Goal: Task Accomplishment & Management: Use online tool/utility

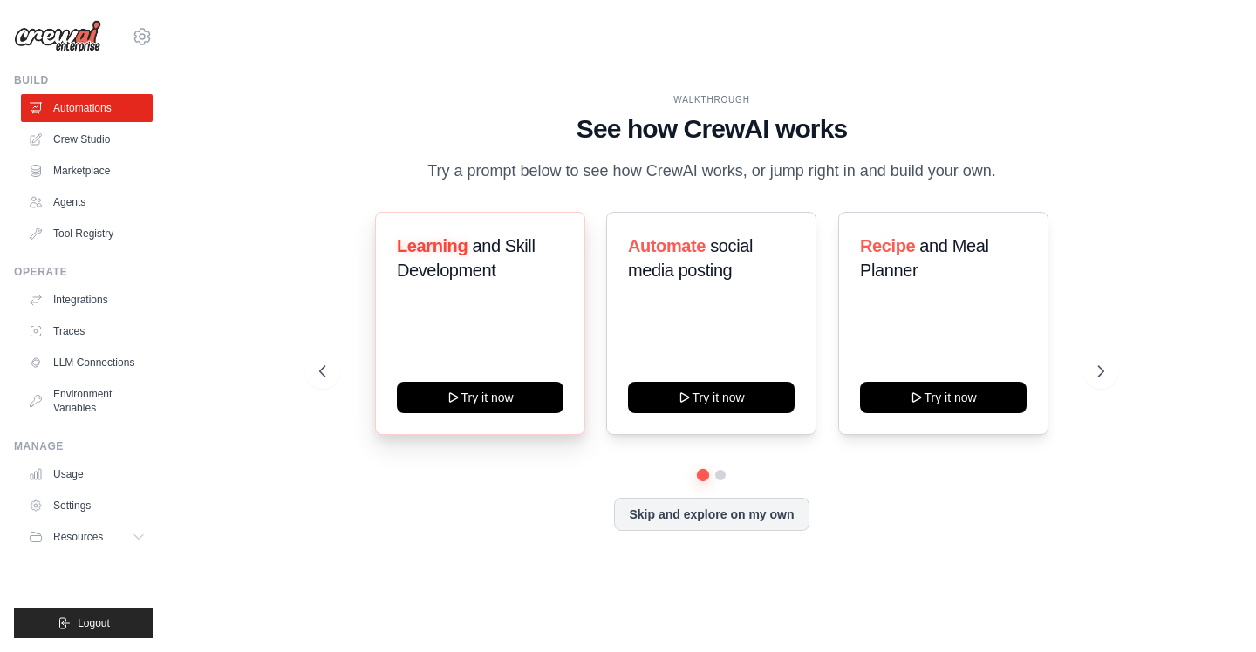
click at [425, 246] on span "Learning" at bounding box center [432, 245] width 71 height 19
click at [515, 269] on h3 "Learning and Skill Development" at bounding box center [480, 258] width 167 height 49
click at [942, 249] on span "and Meal Planner" at bounding box center [924, 258] width 128 height 44
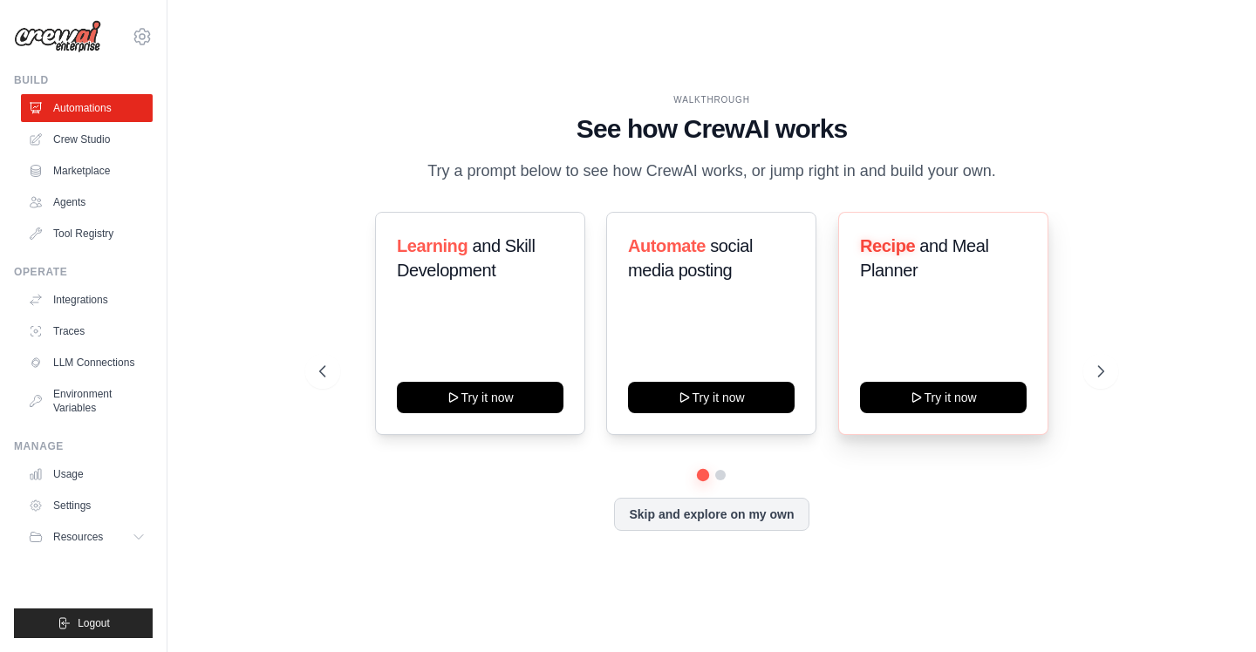
click at [942, 249] on span "and Meal Planner" at bounding box center [924, 258] width 128 height 44
click at [962, 280] on h3 "Recipe and Meal Planner" at bounding box center [943, 258] width 167 height 49
copy div
click at [1099, 365] on icon at bounding box center [1102, 371] width 17 height 17
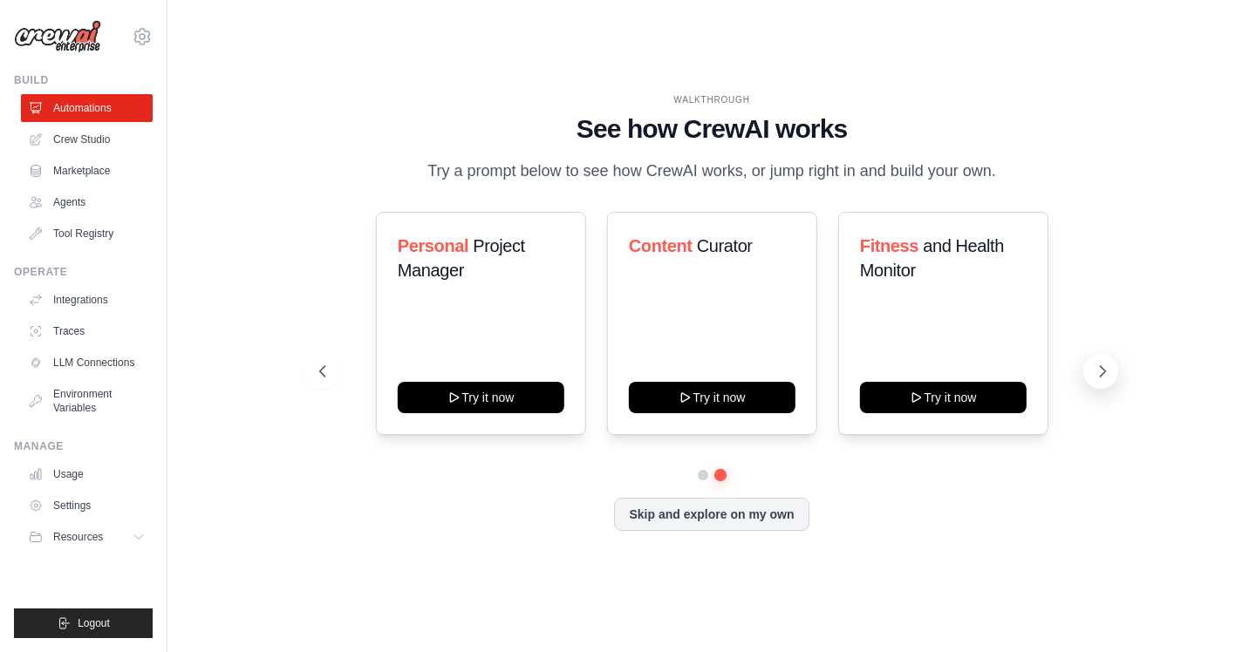
click at [1100, 376] on icon at bounding box center [1102, 371] width 5 height 10
click at [1101, 365] on icon at bounding box center [1102, 371] width 17 height 17
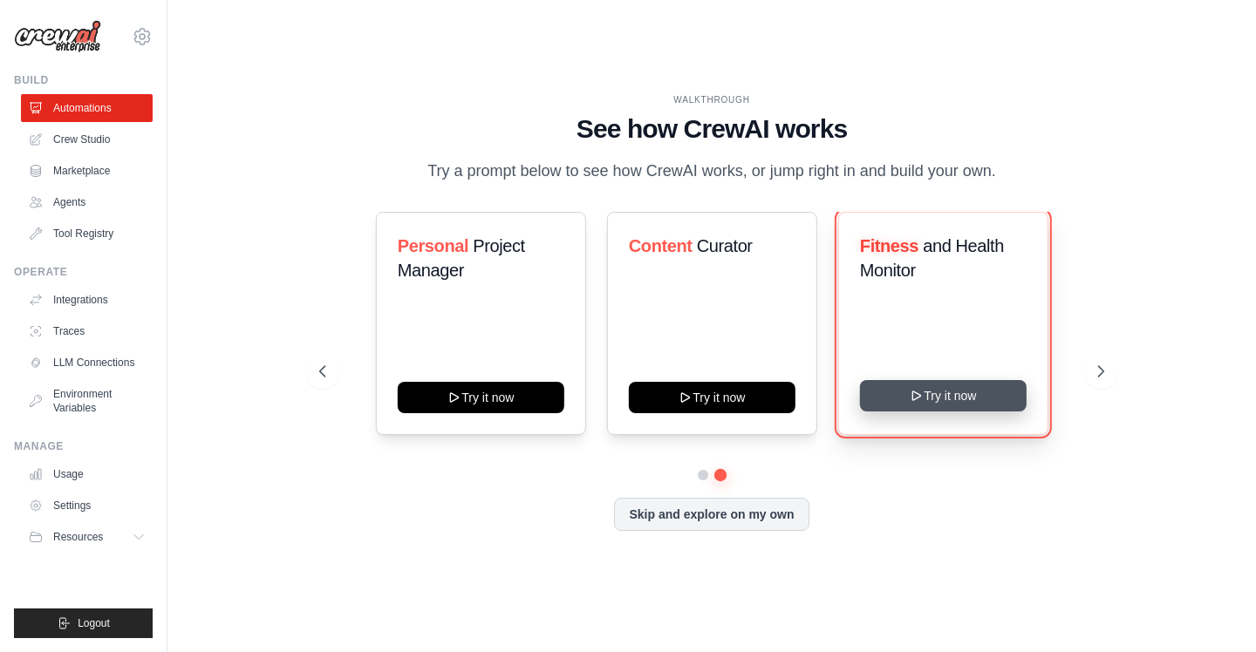
click at [950, 403] on button "Try it now" at bounding box center [943, 395] width 167 height 31
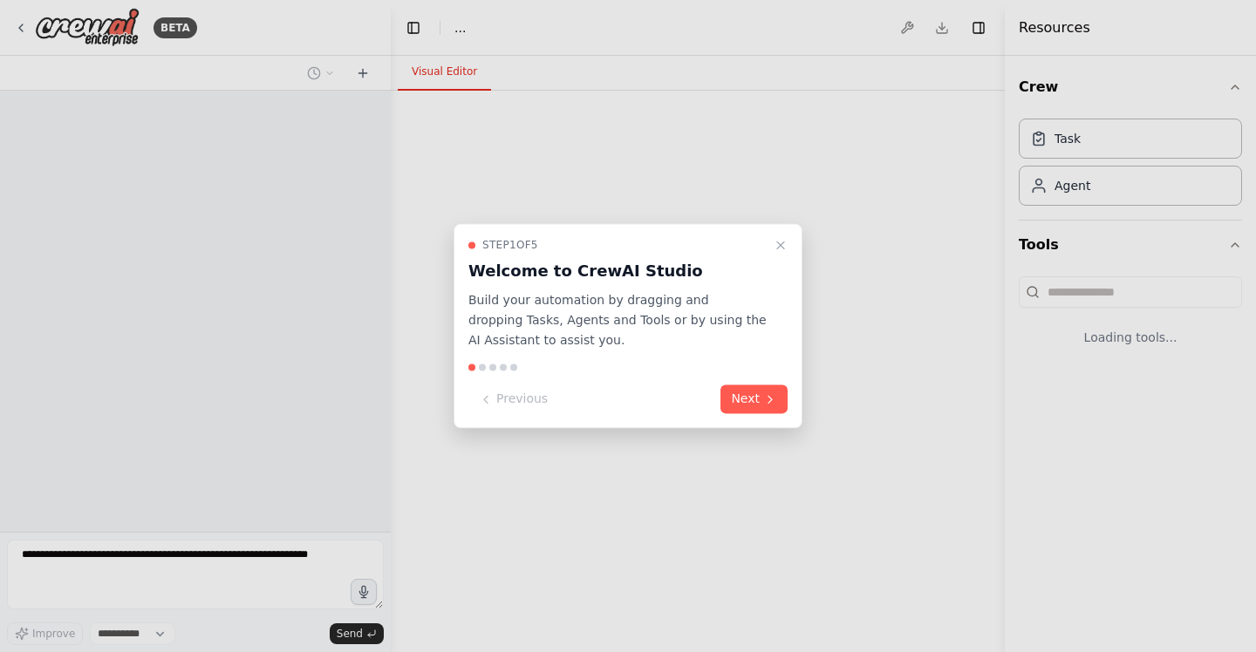
select select "****"
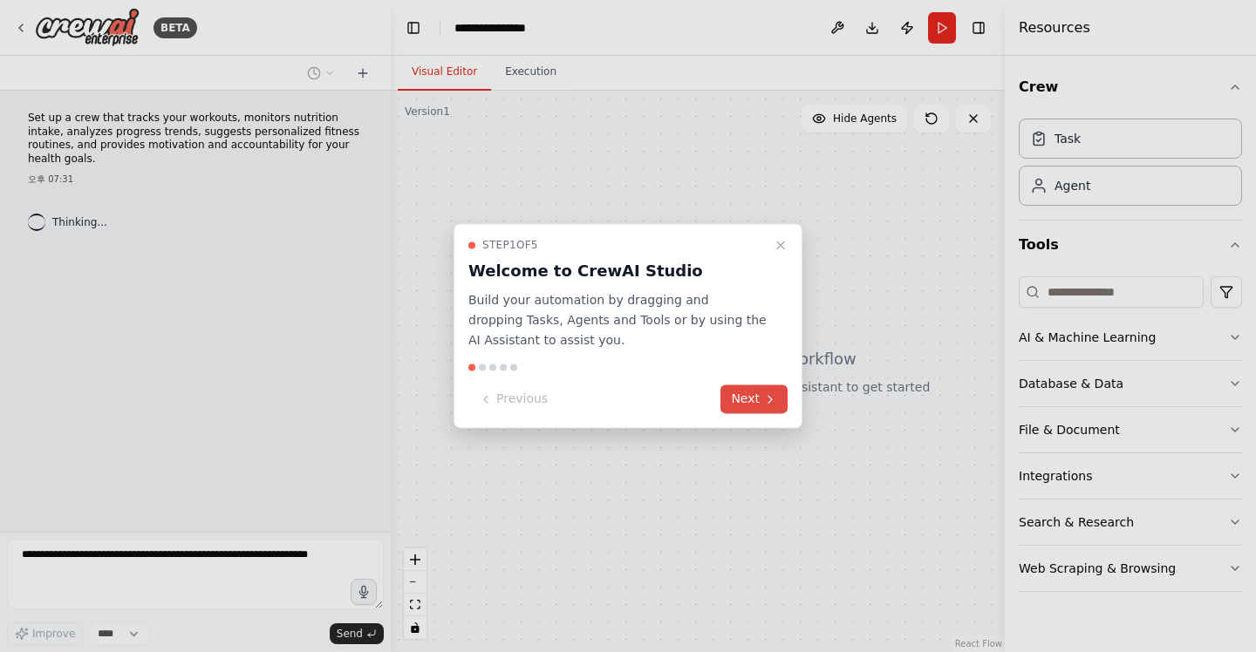
click at [768, 406] on button "Next" at bounding box center [753, 399] width 67 height 29
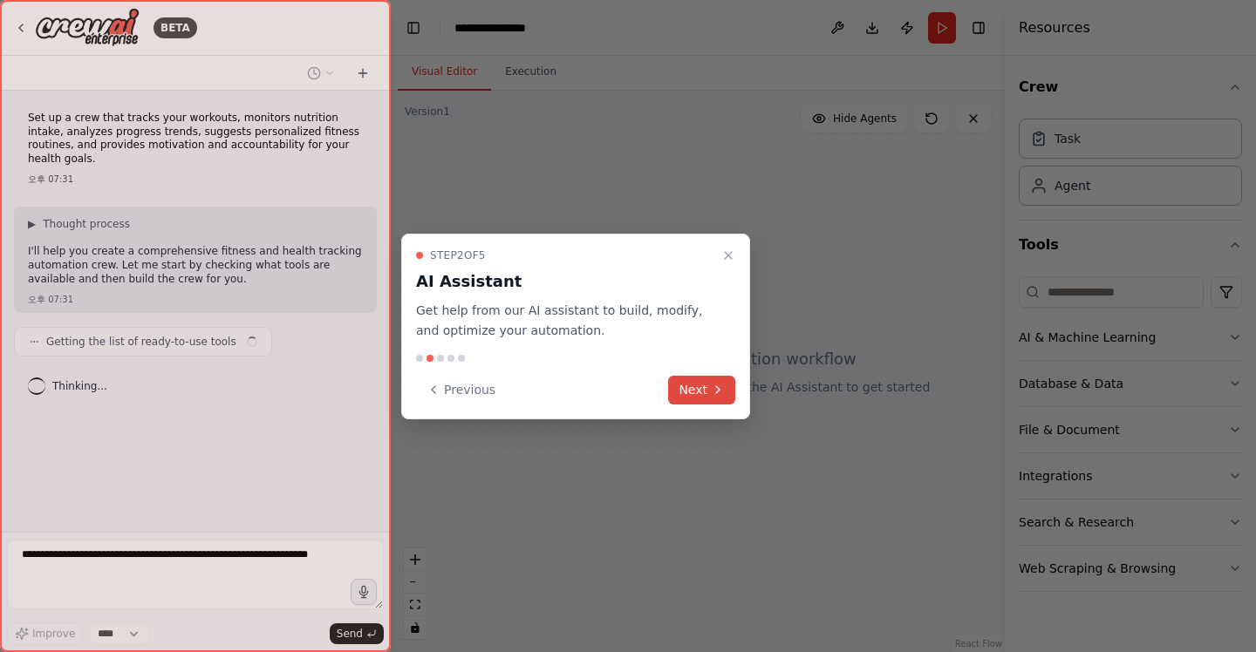
click at [726, 394] on button "Next" at bounding box center [701, 390] width 67 height 29
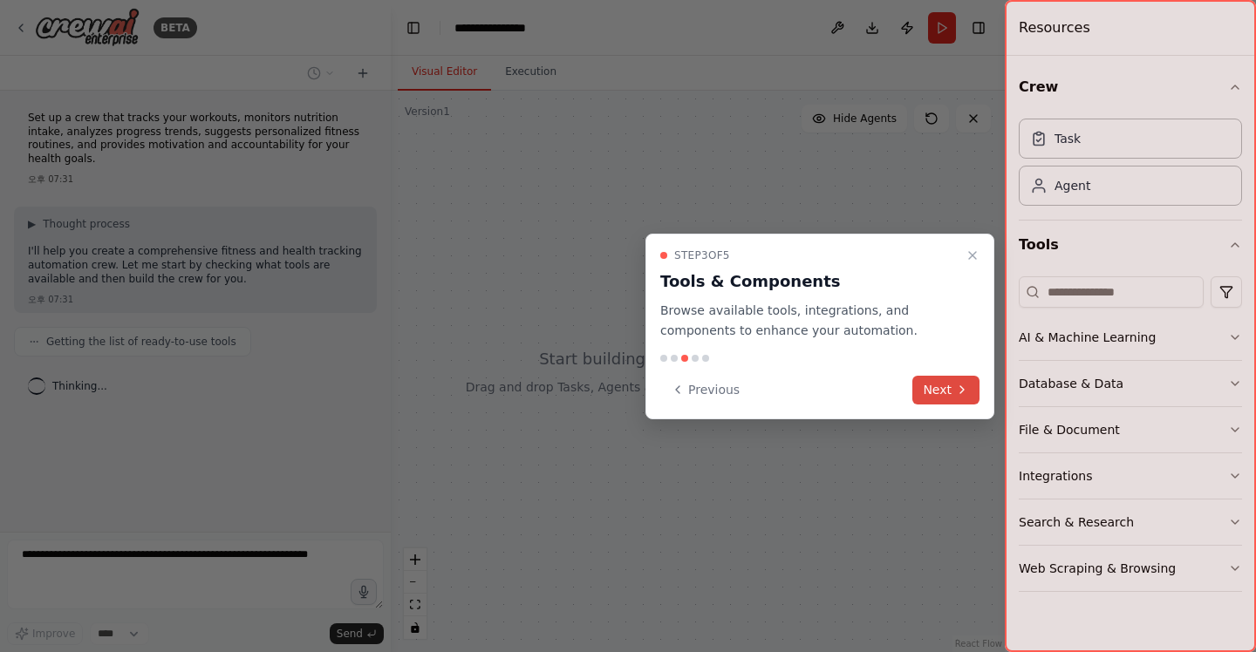
click at [937, 392] on button "Next" at bounding box center [945, 390] width 67 height 29
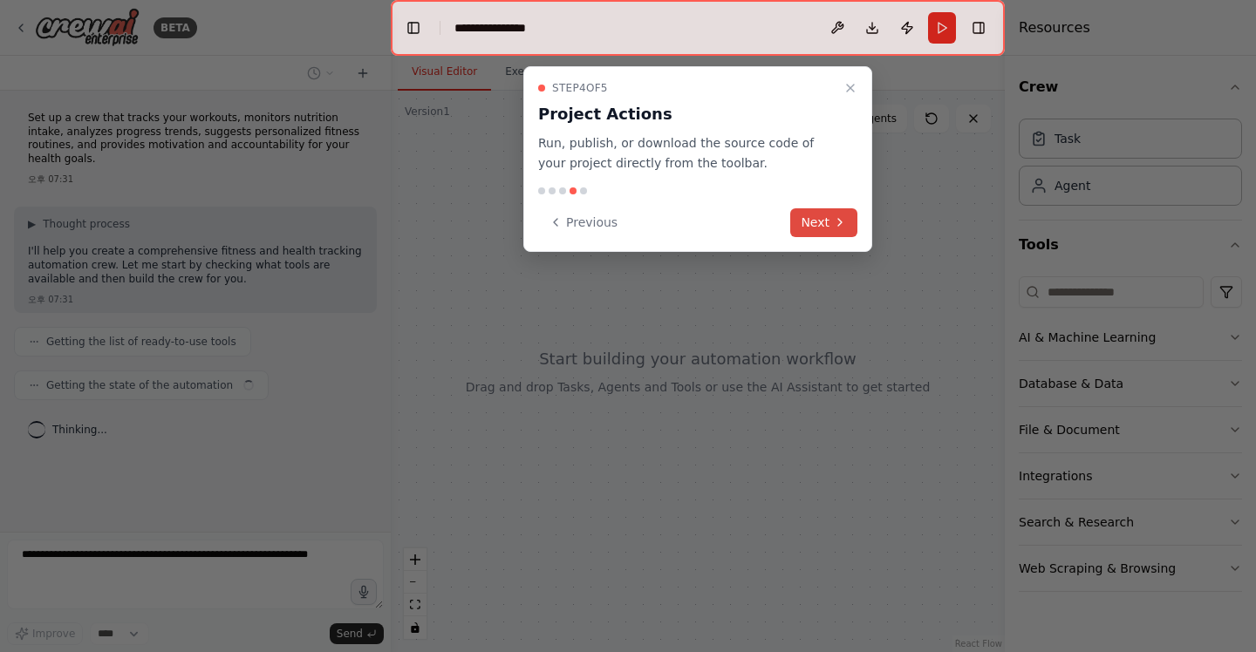
click at [829, 223] on button "Next" at bounding box center [823, 222] width 67 height 29
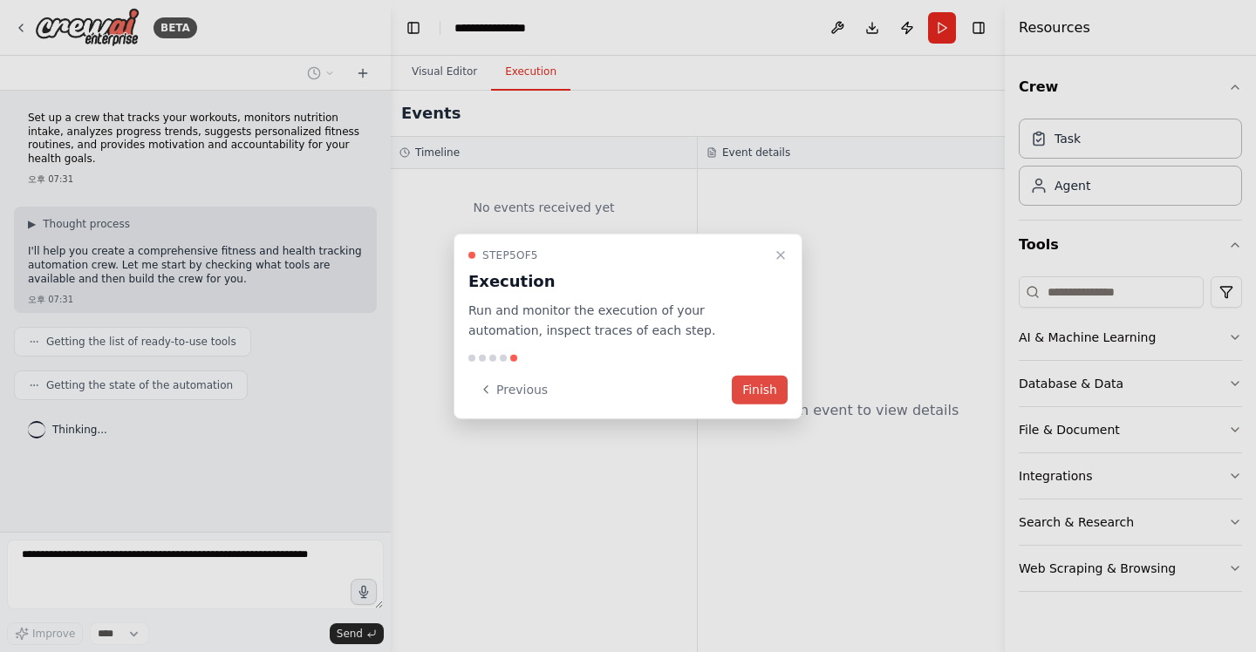
click at [762, 389] on button "Finish" at bounding box center [760, 389] width 56 height 29
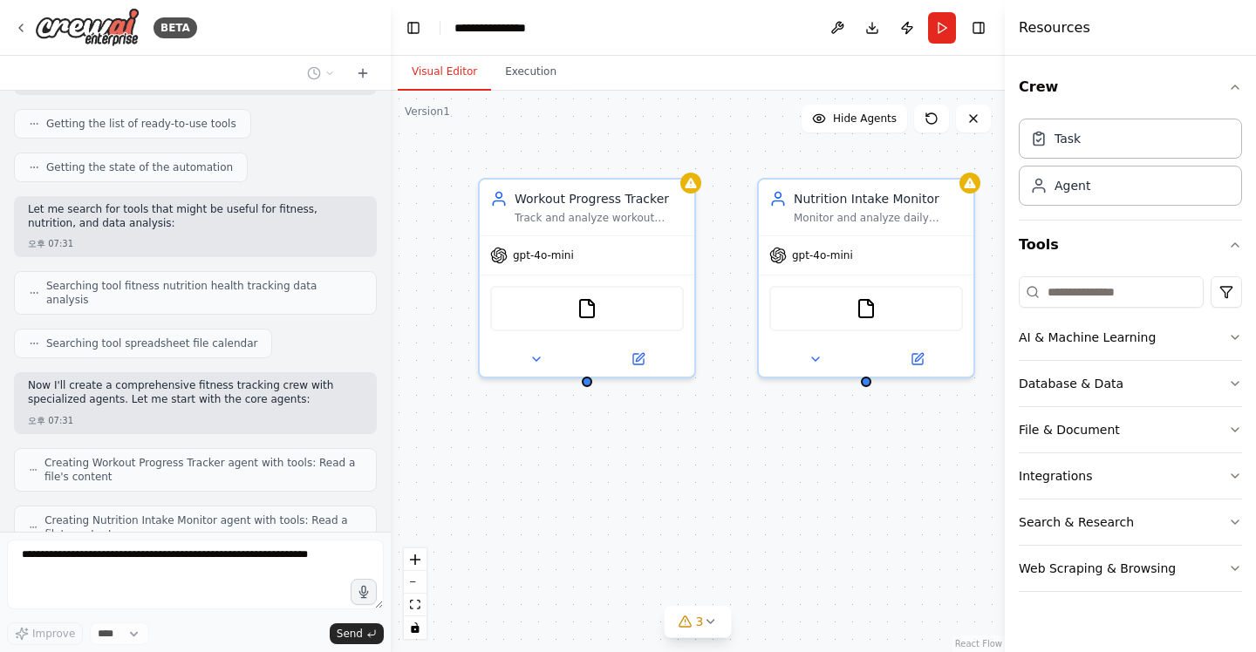
scroll to position [324, 0]
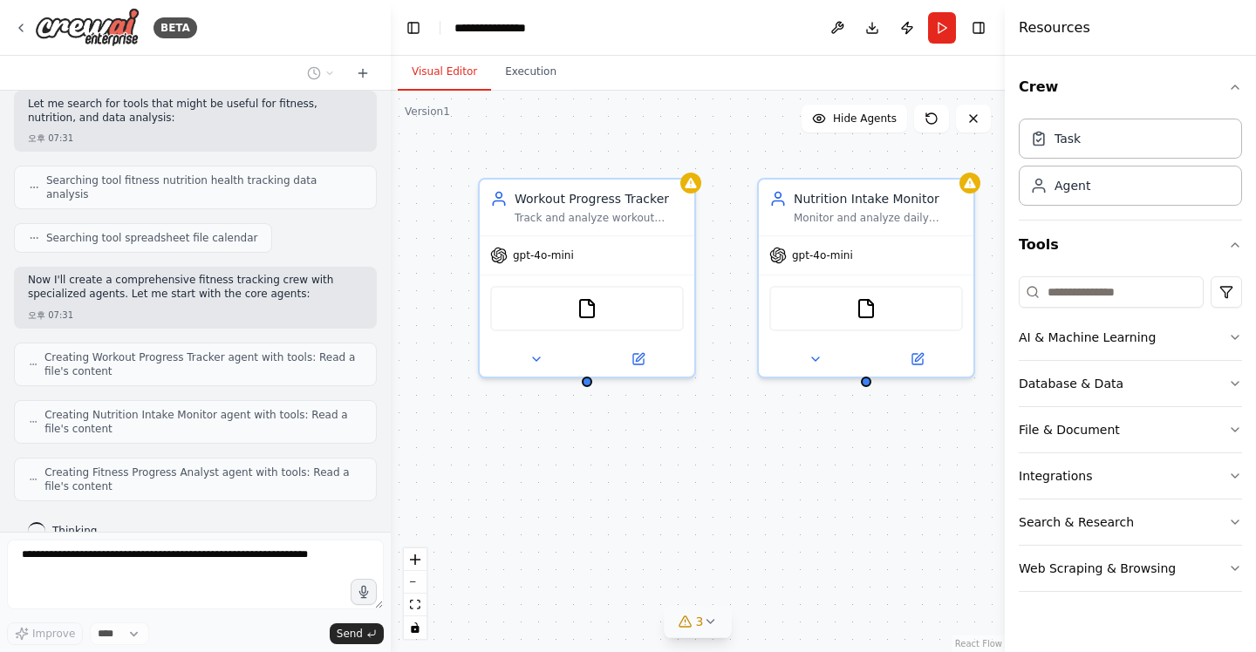
click at [717, 625] on button "3" at bounding box center [698, 622] width 67 height 32
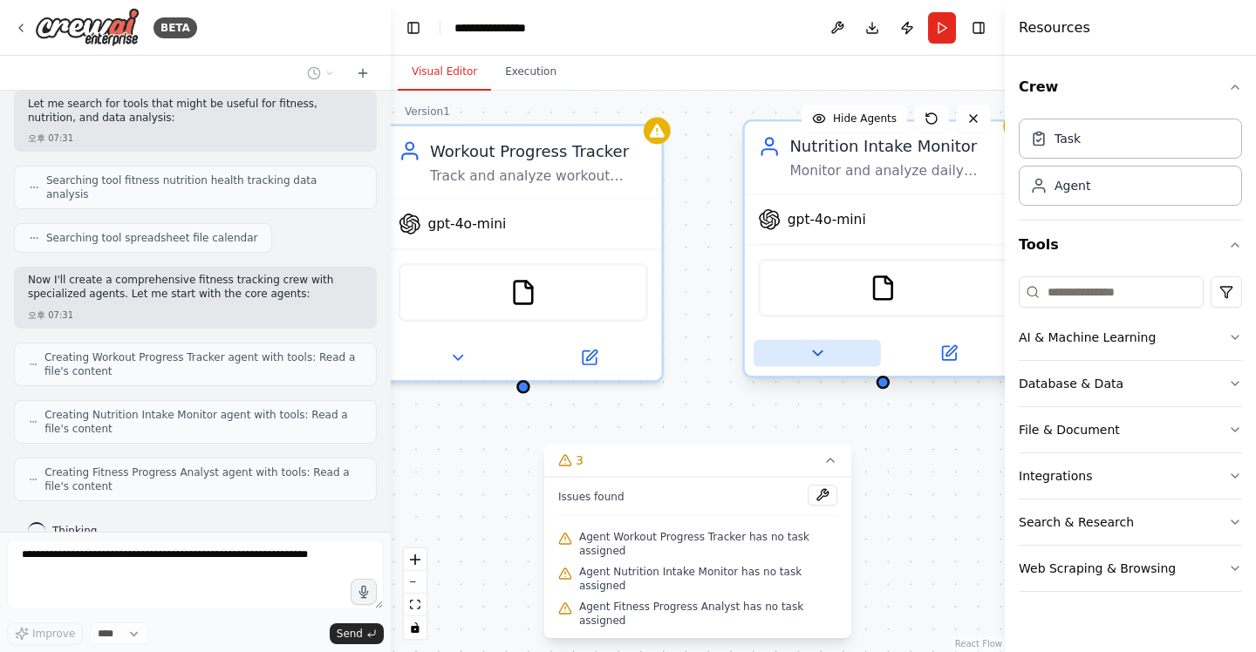
scroll to position [381, 0]
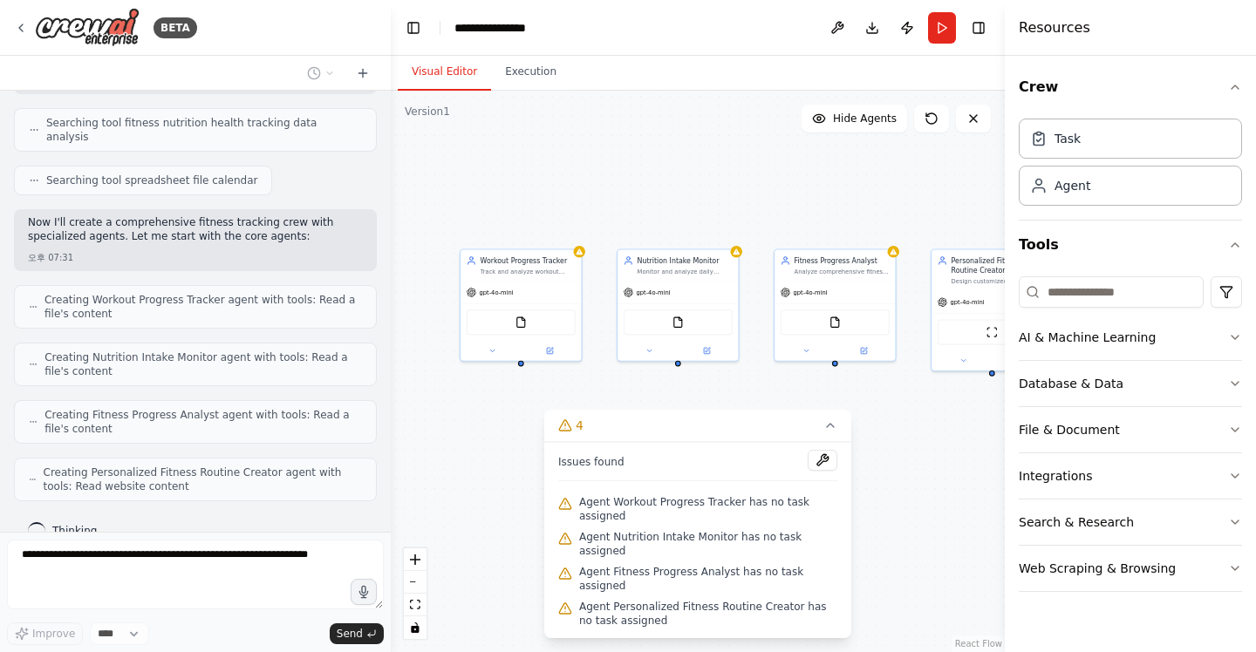
drag, startPoint x: 587, startPoint y: 311, endPoint x: 424, endPoint y: 301, distance: 163.4
click at [424, 301] on div "Workout Progress Tracker Track and analyze workout performance data for {user_n…" at bounding box center [698, 372] width 614 height 562
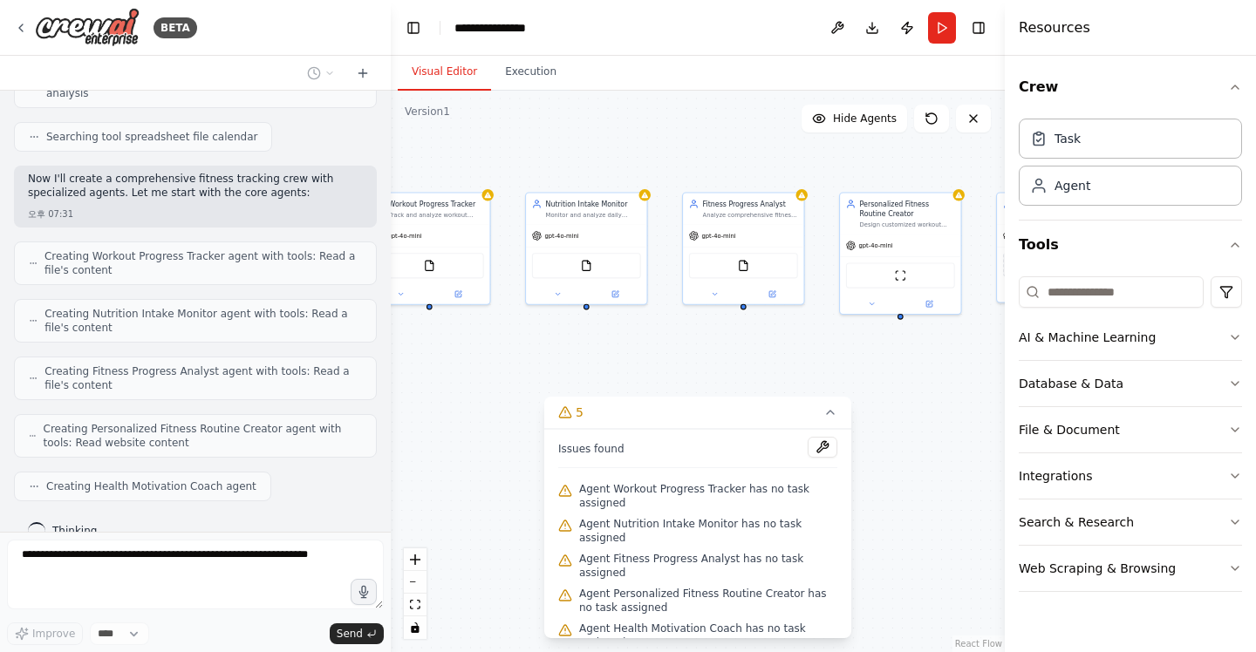
drag, startPoint x: 816, startPoint y: 210, endPoint x: 728, endPoint y: 152, distance: 105.7
click at [728, 152] on div "Workout Progress Tracker Track and analyze workout performance data for {user_n…" at bounding box center [698, 372] width 614 height 562
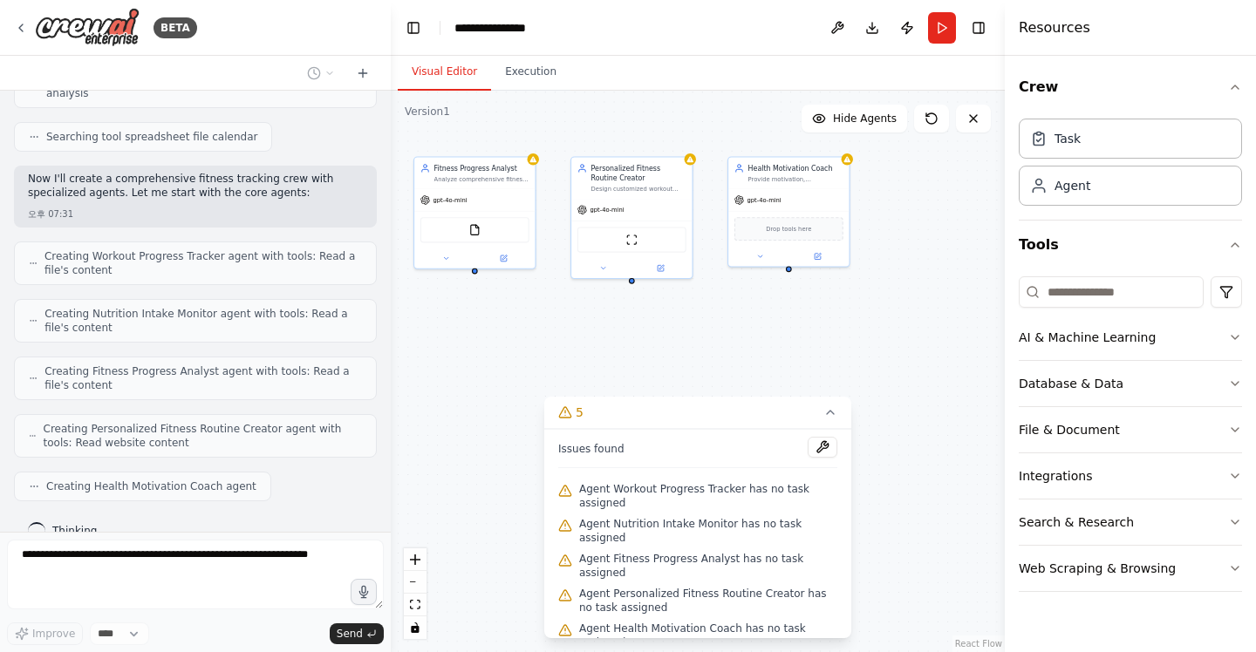
drag, startPoint x: 862, startPoint y: 354, endPoint x: 590, endPoint y: 320, distance: 274.2
click at [590, 320] on div "Workout Progress Tracker Track and analyze workout performance data for {user_n…" at bounding box center [698, 372] width 614 height 562
click at [832, 412] on icon at bounding box center [830, 412] width 7 height 3
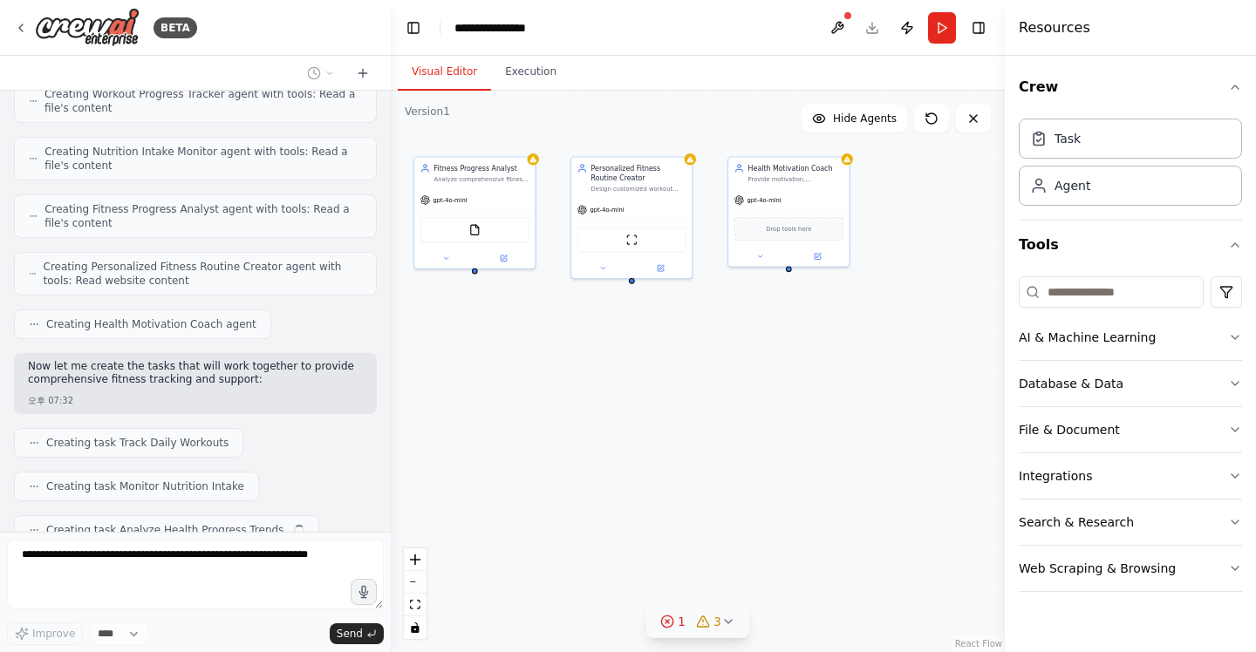
scroll to position [630, 0]
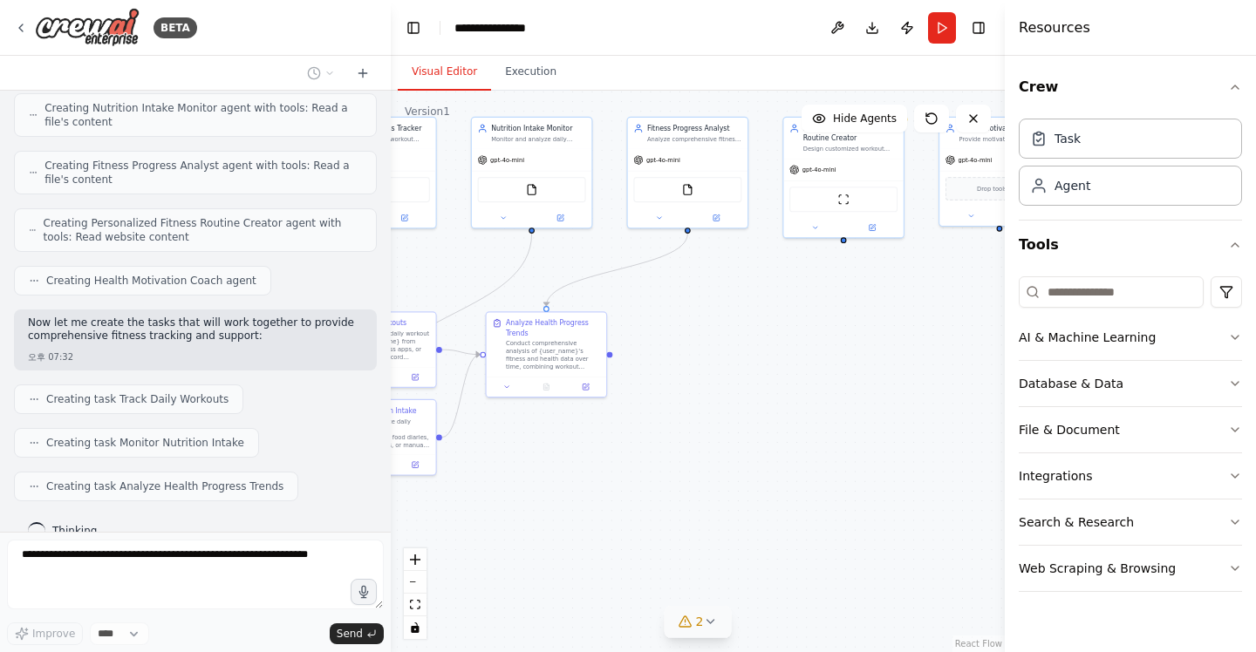
drag, startPoint x: 567, startPoint y: 450, endPoint x: 787, endPoint y: 399, distance: 226.5
click at [790, 403] on div ".deletable-edge-delete-btn { width: 20px; height: 20px; border: 0px solid #ffff…" at bounding box center [698, 372] width 614 height 562
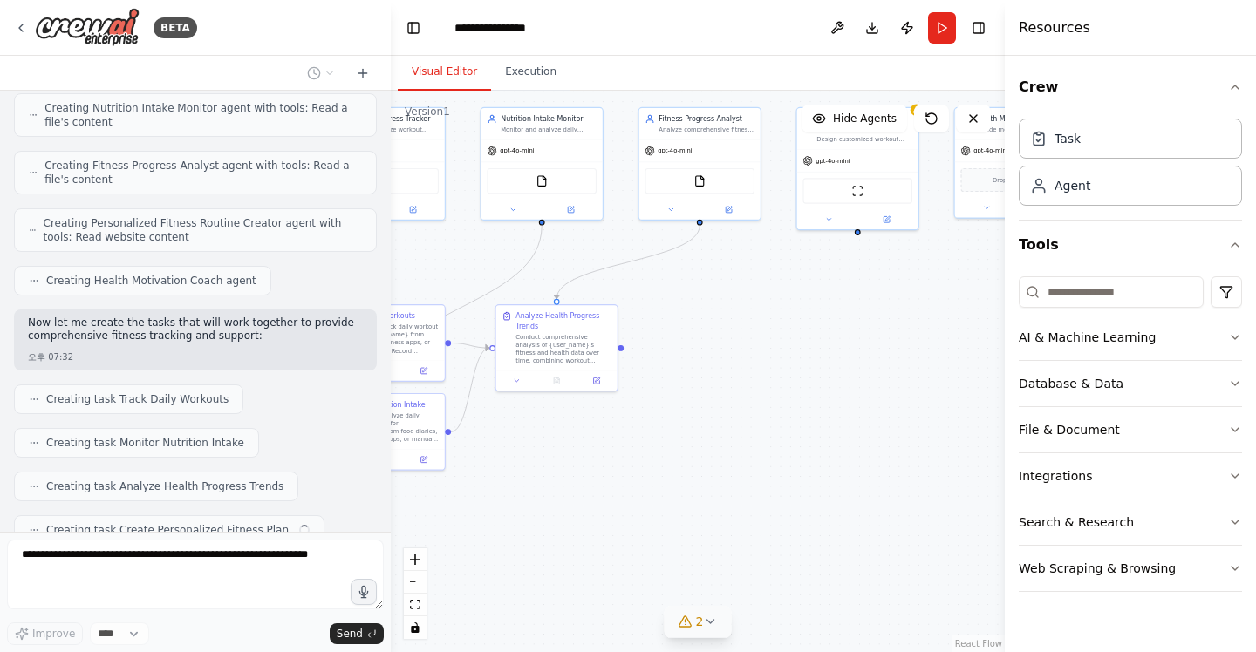
scroll to position [674, 0]
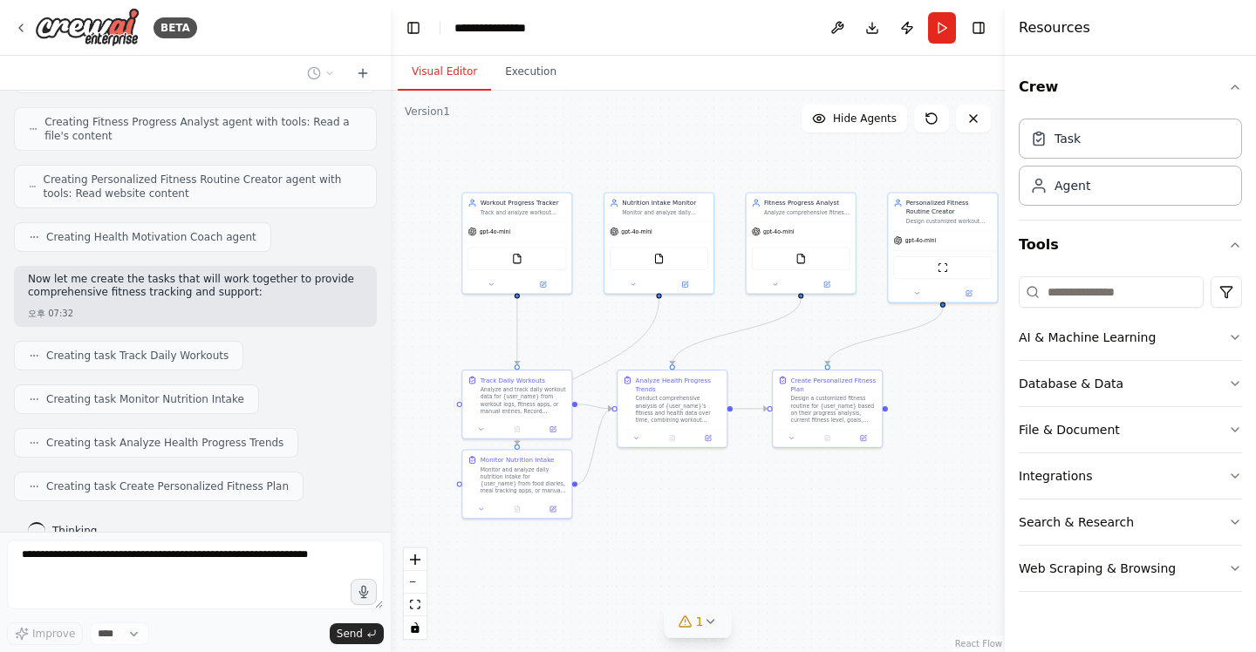
drag, startPoint x: 580, startPoint y: 467, endPoint x: 652, endPoint y: 515, distance: 86.8
click at [654, 517] on div ".deletable-edge-delete-btn { width: 20px; height: 20px; border: 0px solid #ffff…" at bounding box center [698, 372] width 614 height 562
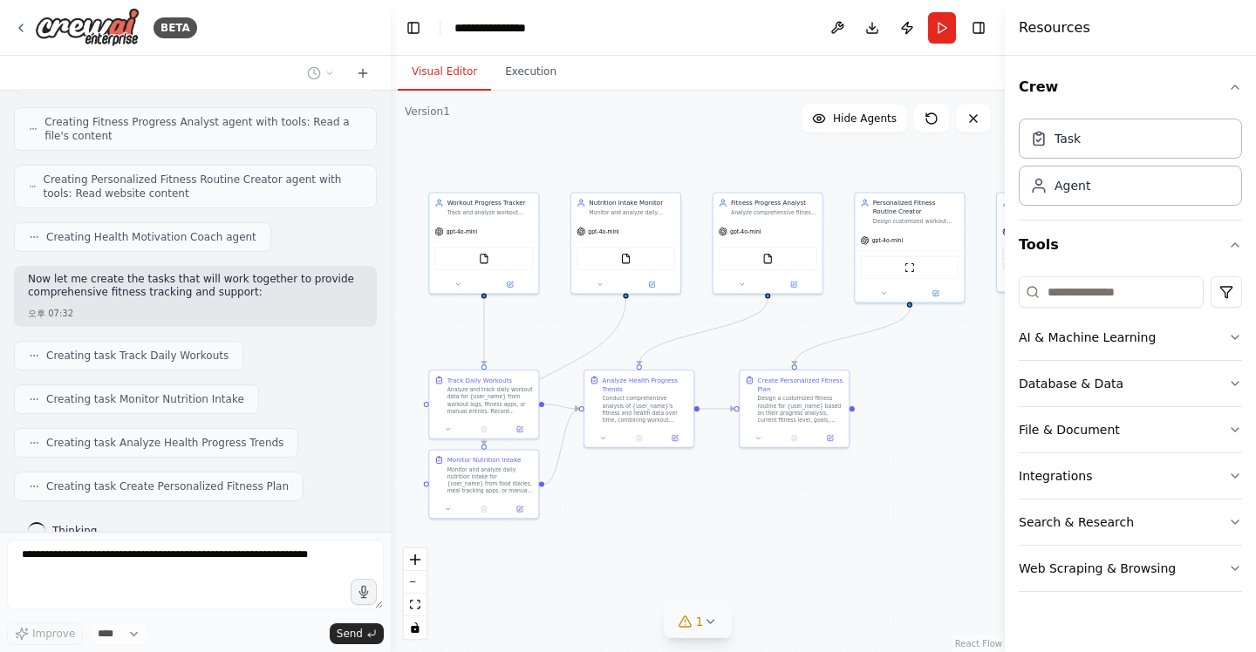
click at [652, 515] on div ".deletable-edge-delete-btn { width: 20px; height: 20px; border: 0px solid #ffff…" at bounding box center [698, 372] width 614 height 562
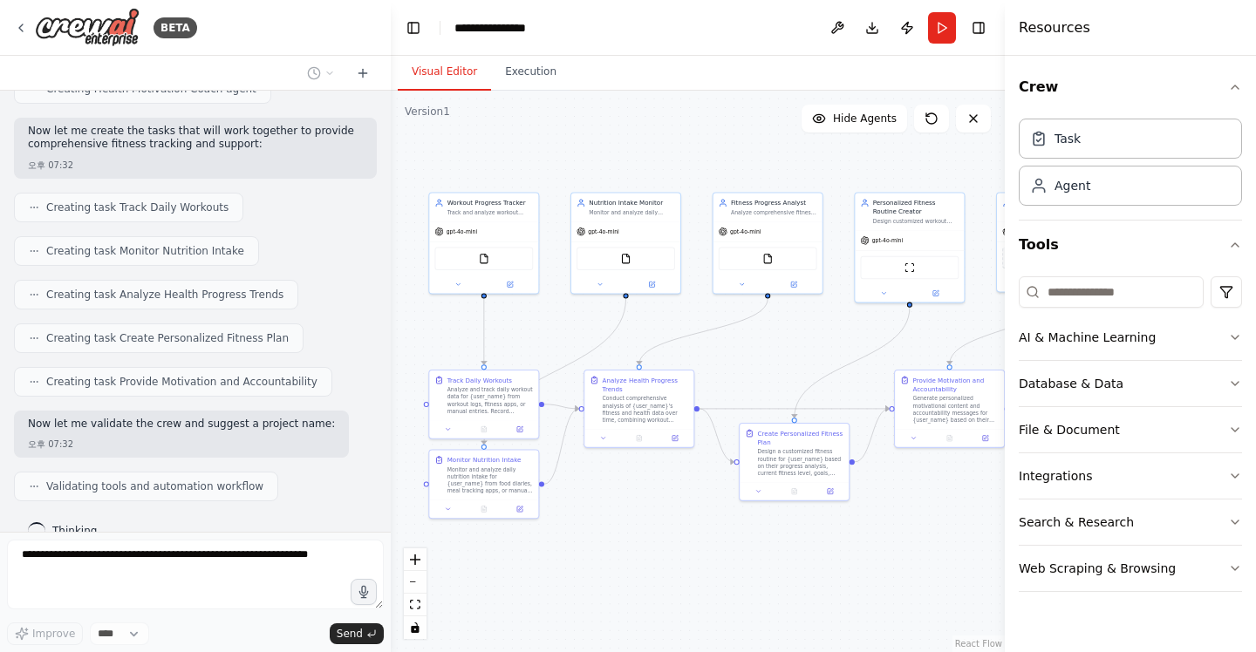
scroll to position [866, 0]
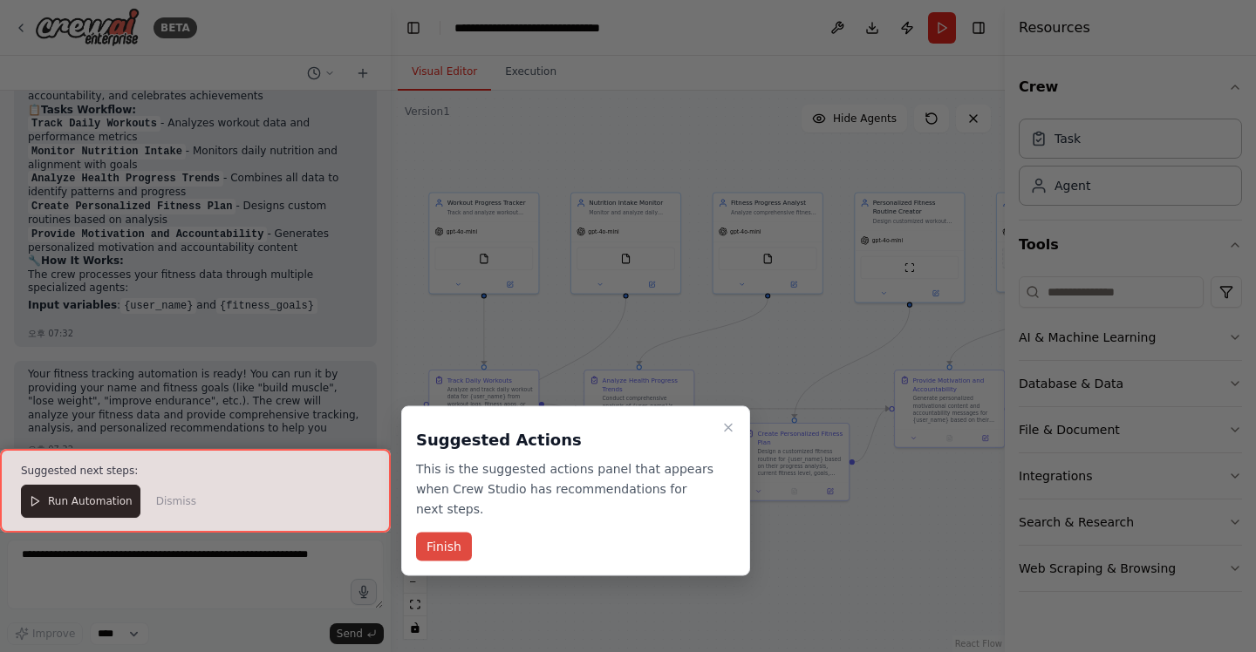
click at [450, 555] on button "Finish" at bounding box center [444, 547] width 56 height 29
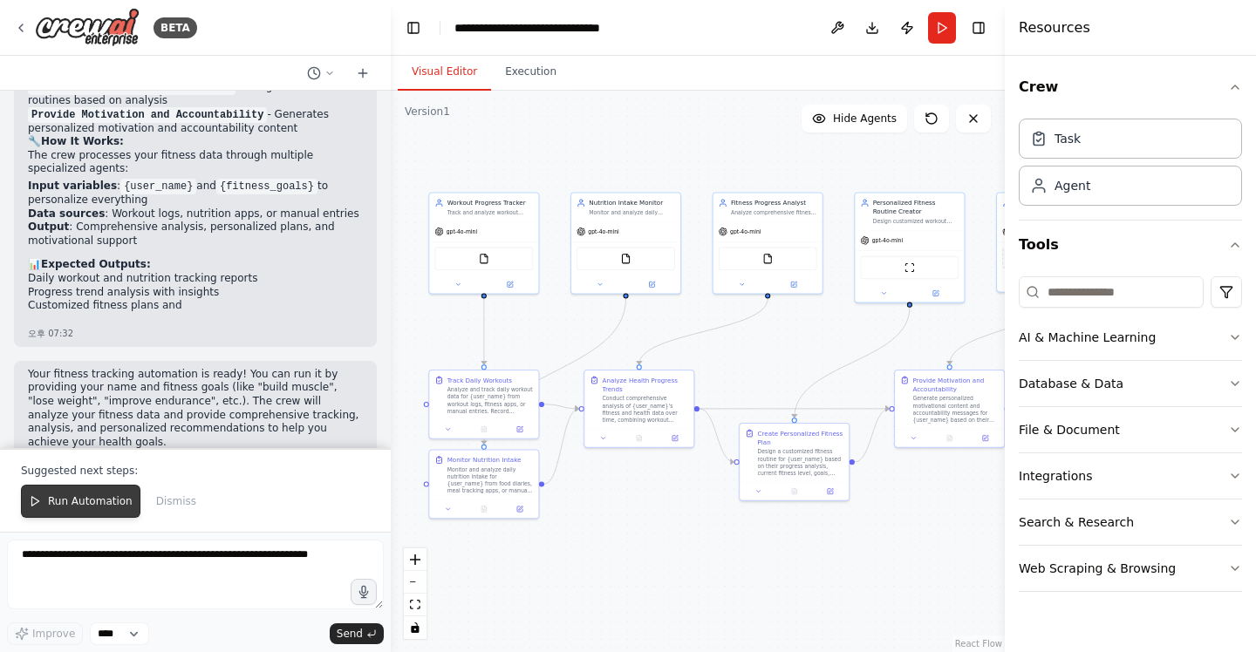
scroll to position [1613, 0]
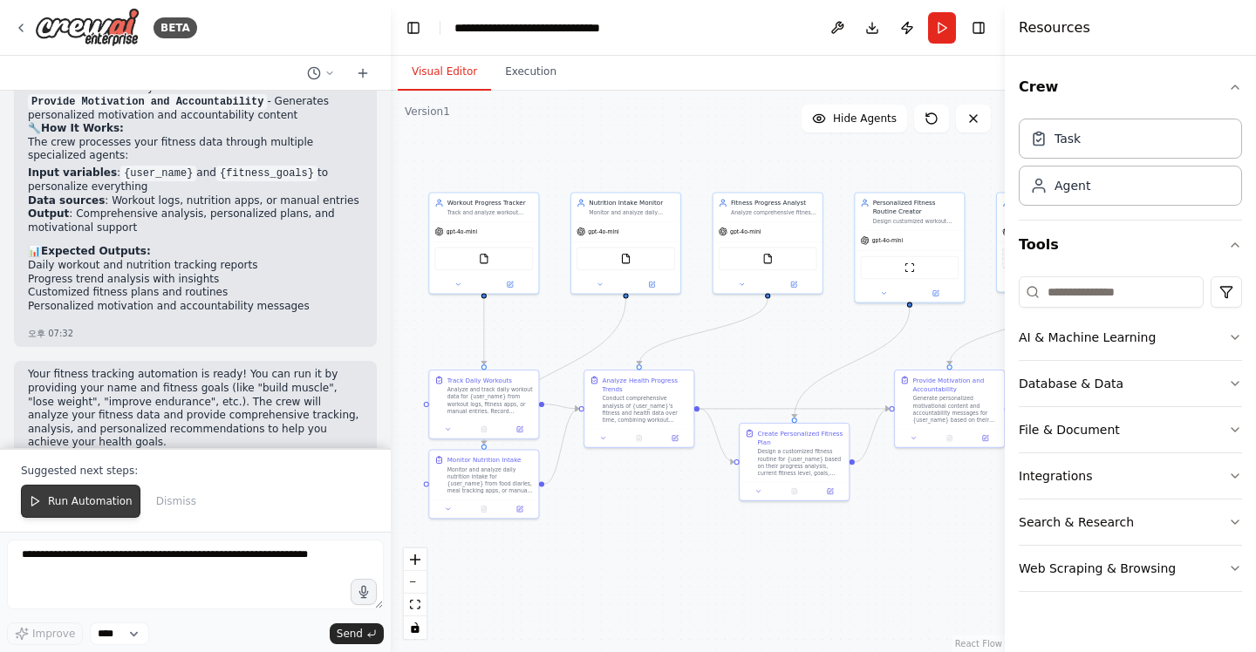
click at [87, 501] on span "Run Automation" at bounding box center [90, 501] width 85 height 14
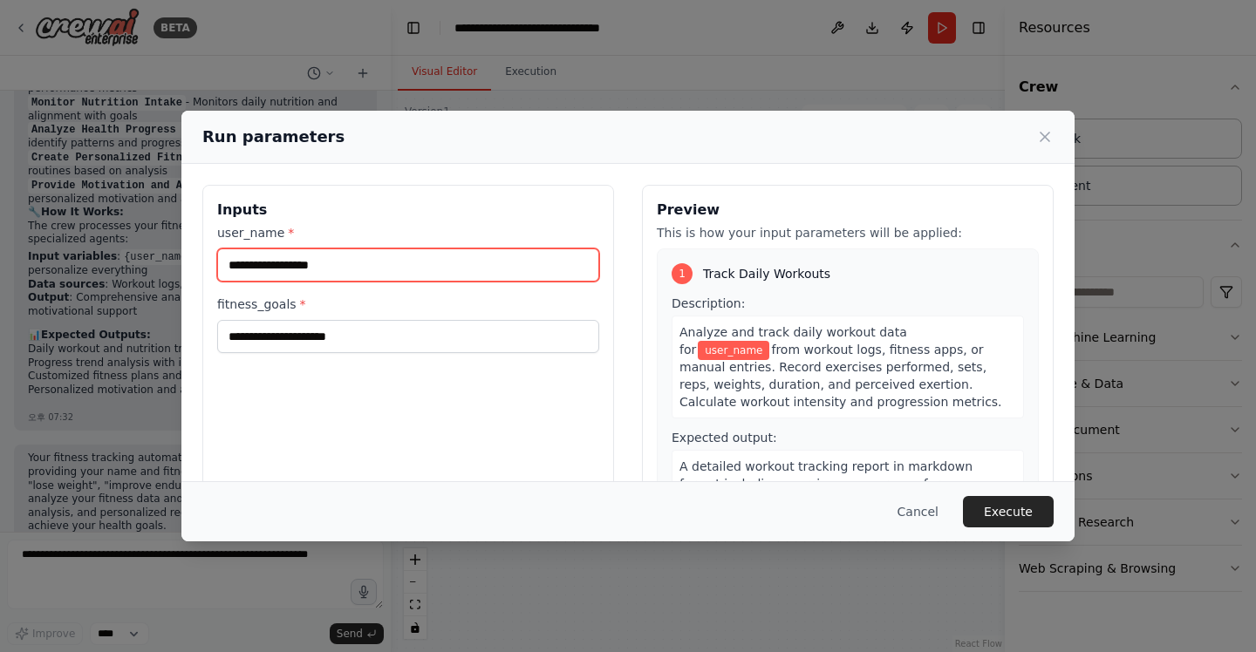
click at [433, 270] on input "user_name *" at bounding box center [408, 265] width 382 height 33
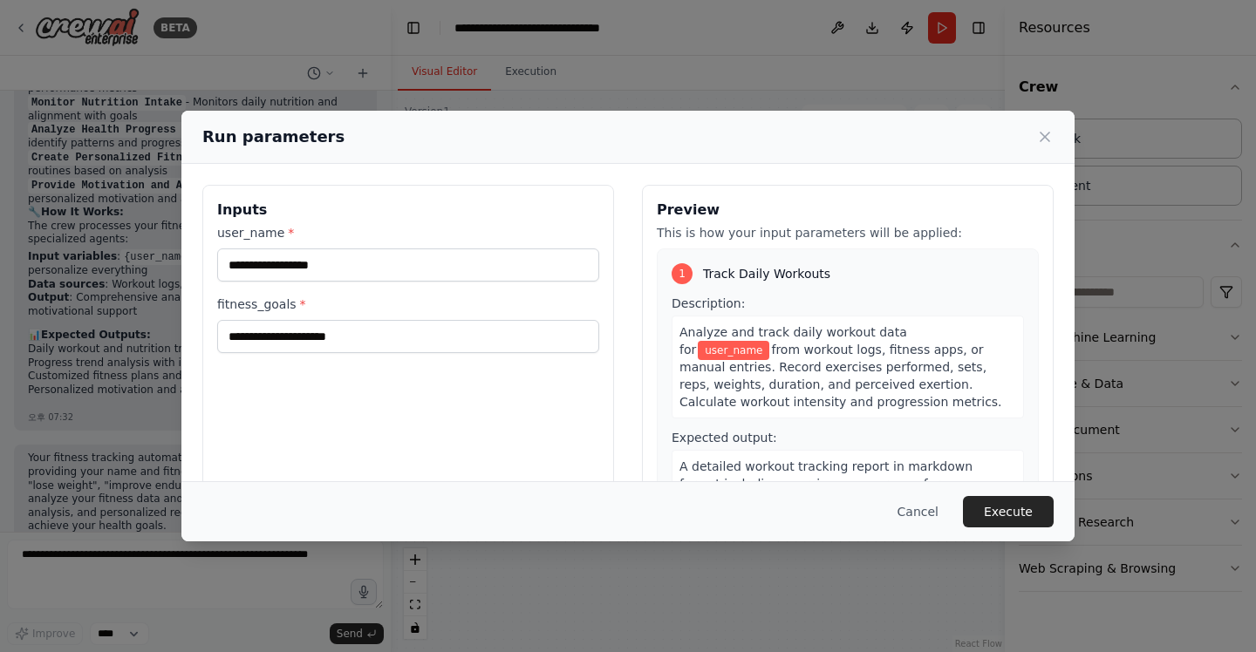
click at [761, 503] on div "Cancel Execute" at bounding box center [627, 511] width 851 height 31
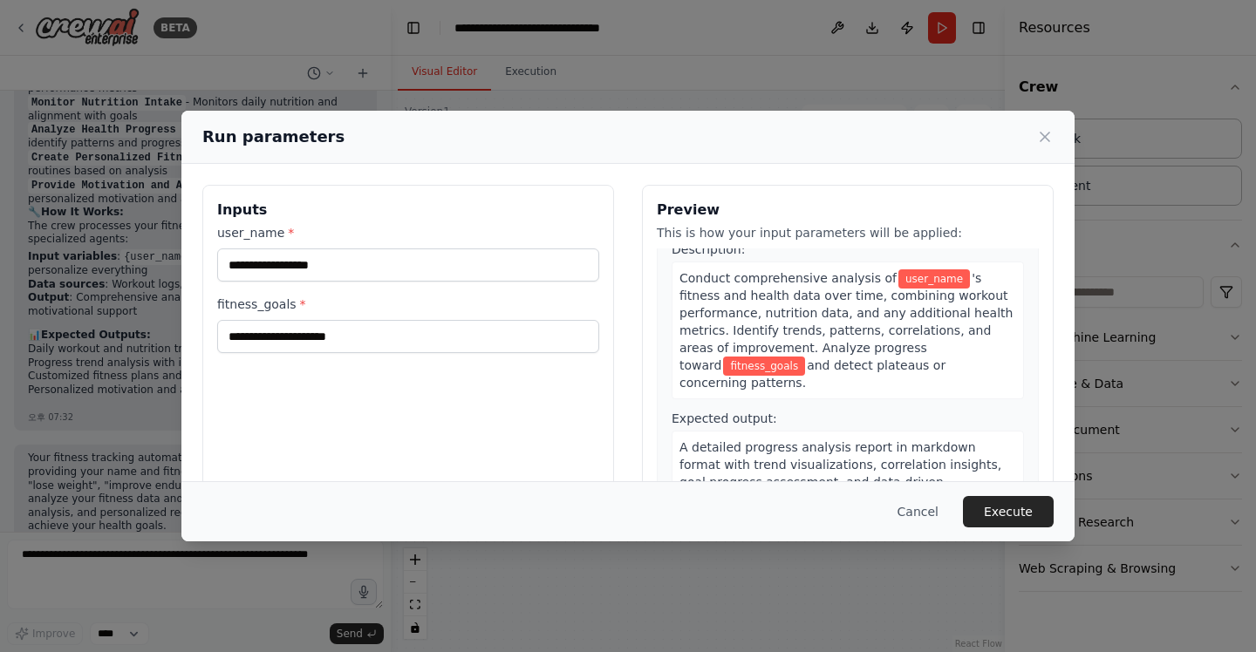
scroll to position [569, 0]
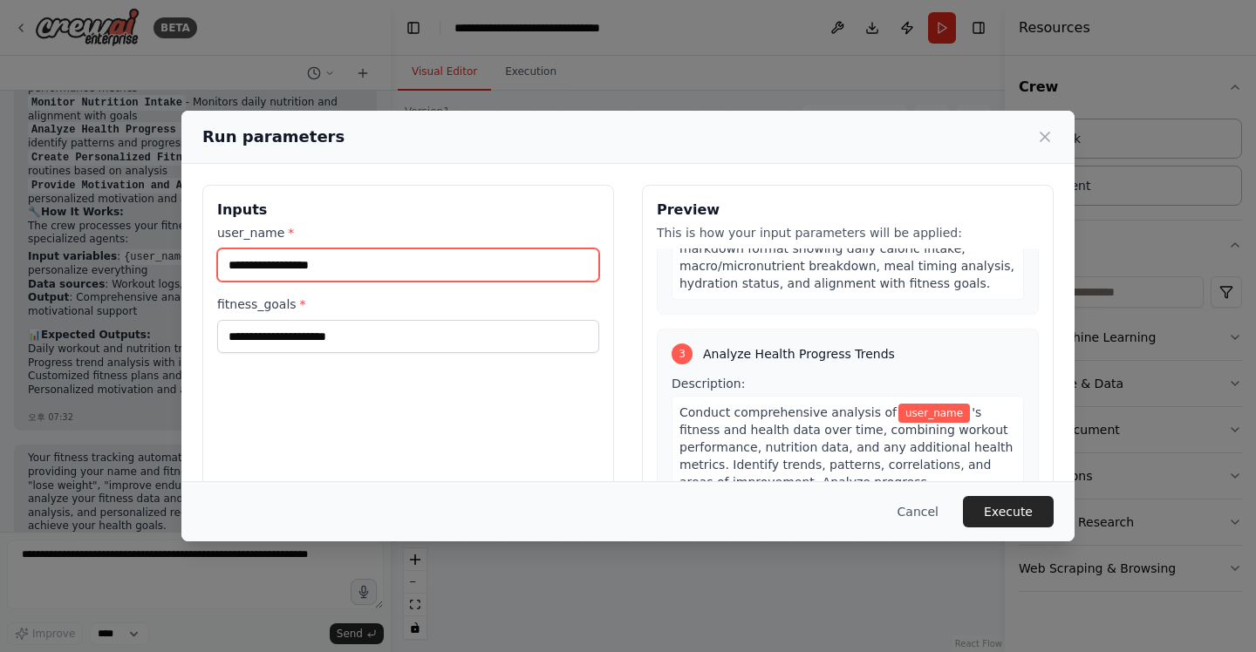
click at [460, 267] on input "user_name *" at bounding box center [408, 265] width 382 height 33
type input "*****"
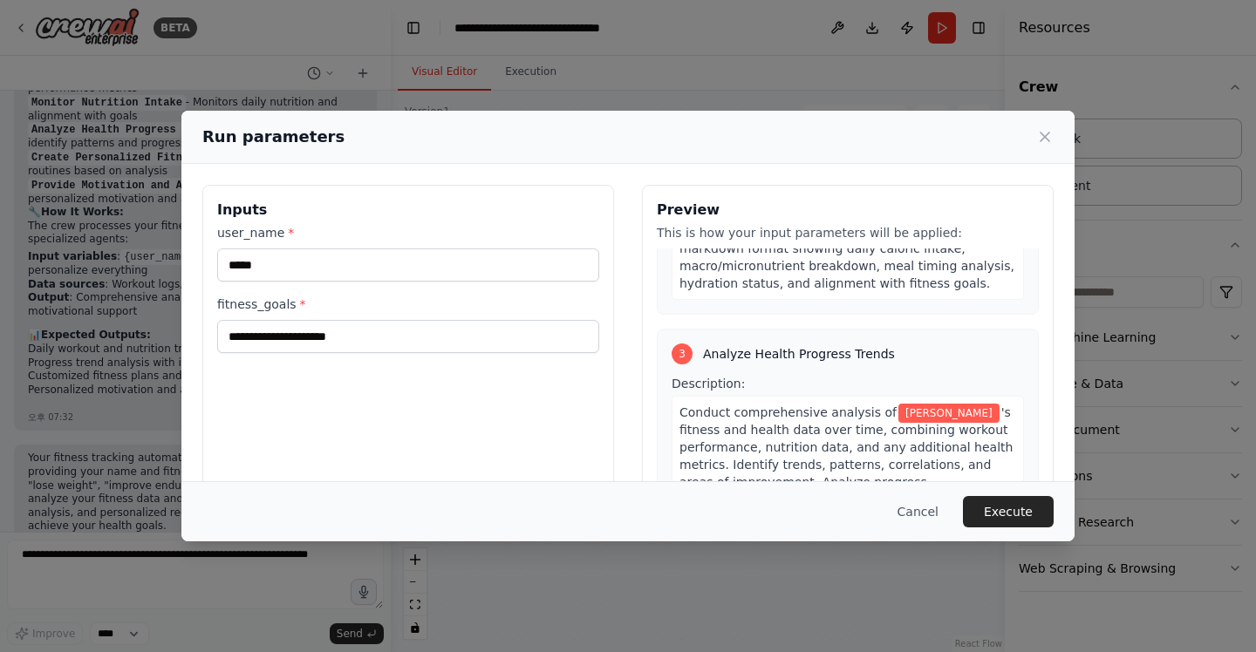
click at [409, 385] on div "Inputs user_name * ***** fitness_goals *" at bounding box center [408, 391] width 412 height 413
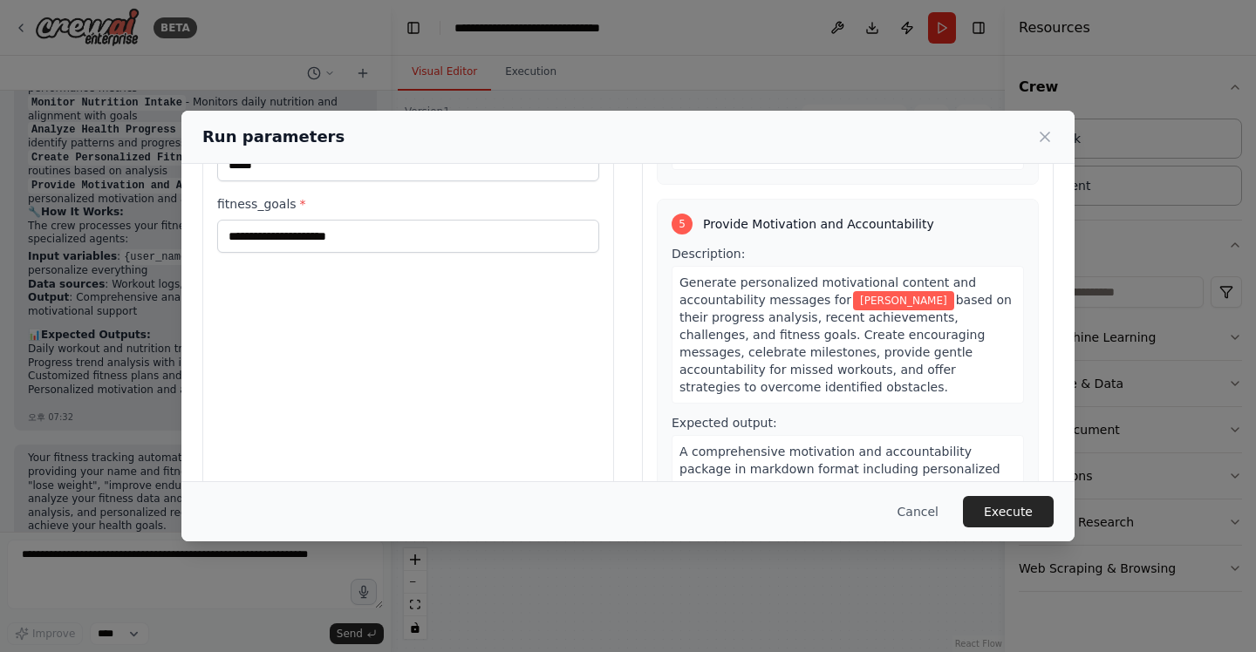
scroll to position [138, 0]
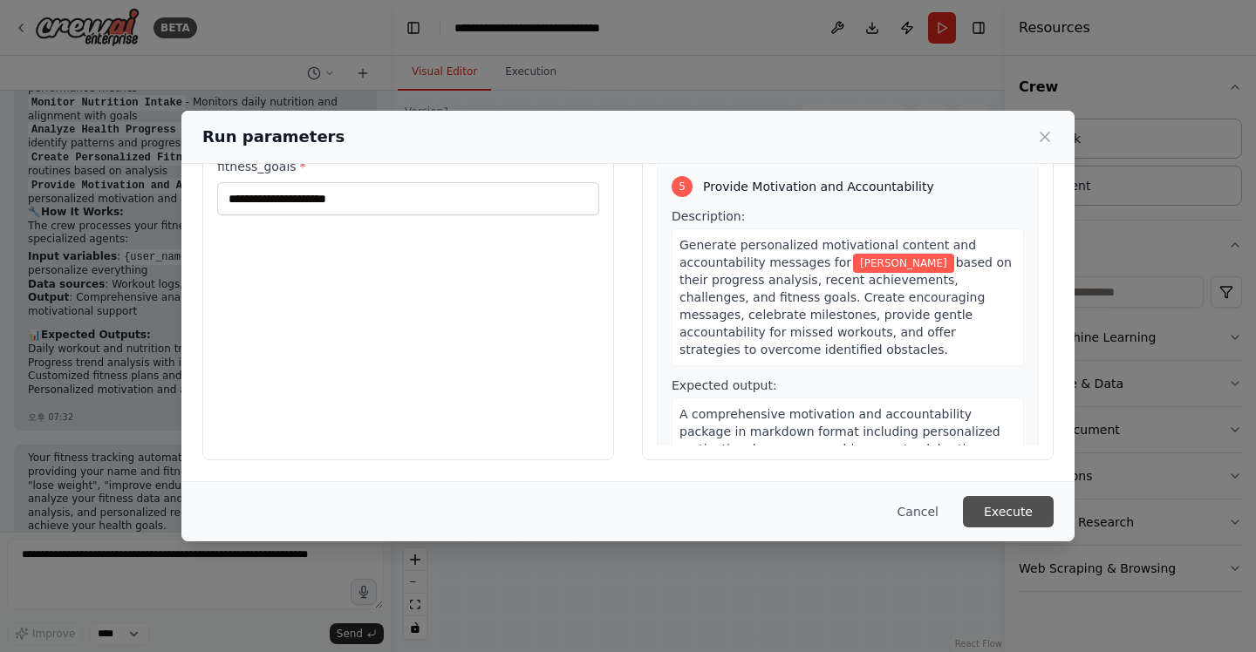
click at [1017, 498] on button "Execute" at bounding box center [1008, 511] width 91 height 31
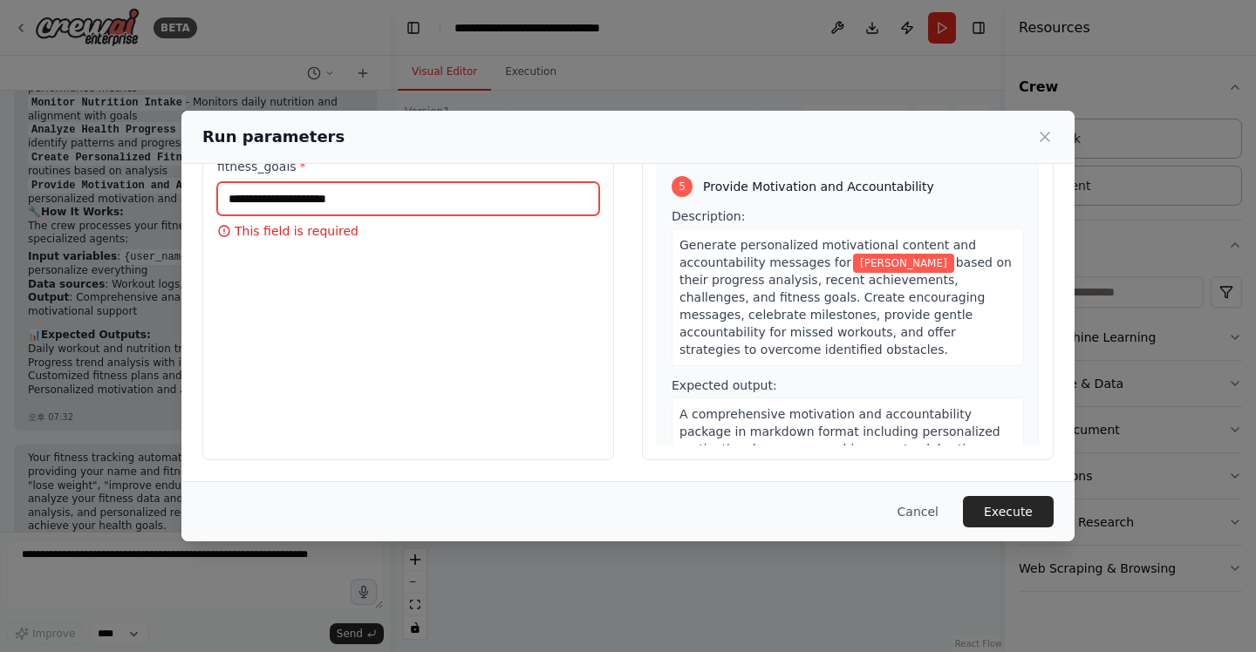
click at [399, 196] on input "fitness_goals *" at bounding box center [408, 198] width 382 height 33
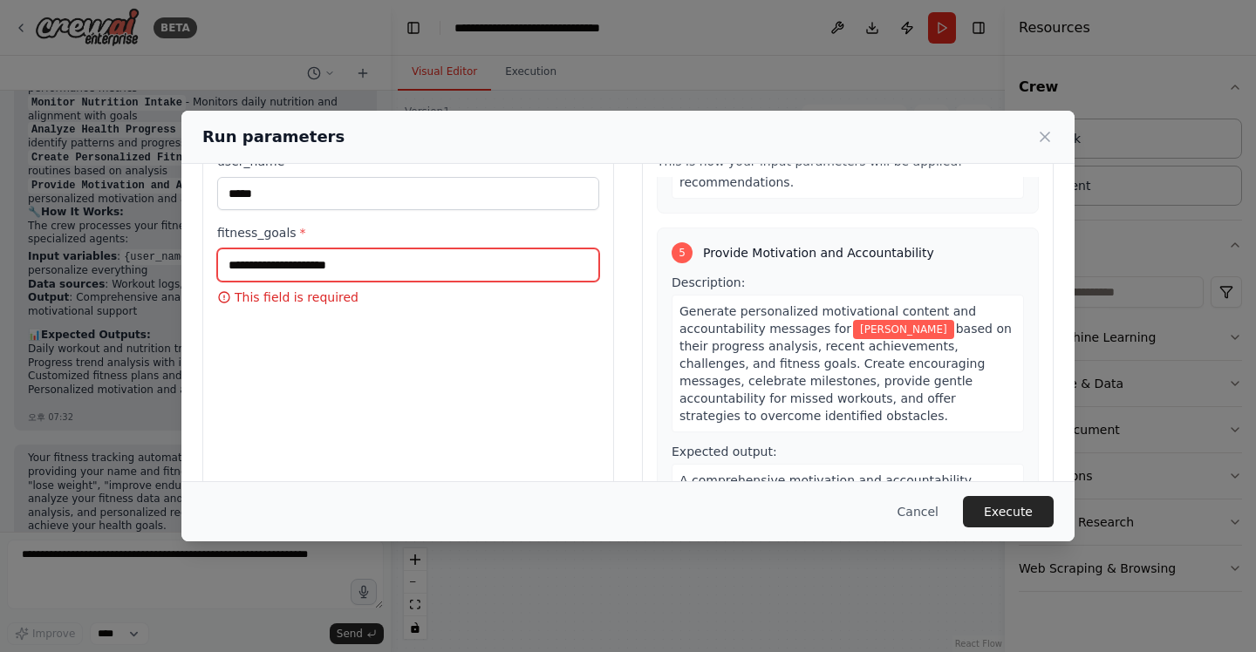
scroll to position [61, 0]
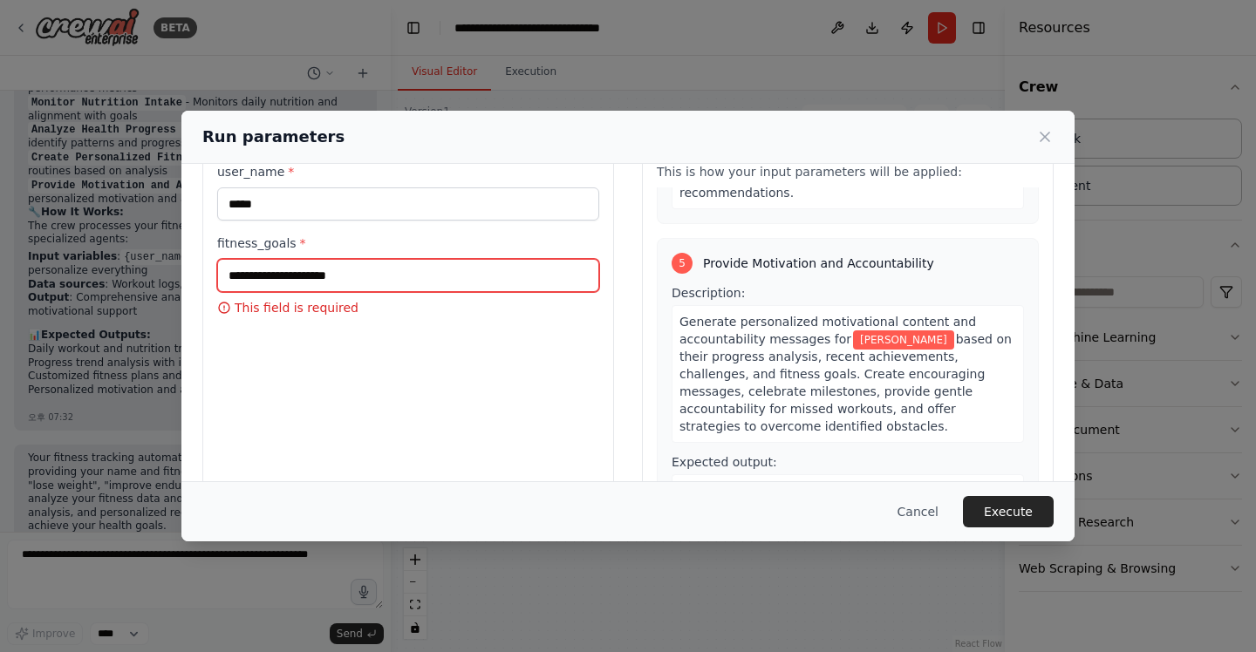
click at [307, 283] on input "fitness_goals *" at bounding box center [408, 275] width 382 height 33
click at [285, 275] on input "fitness_goals *" at bounding box center [408, 275] width 382 height 33
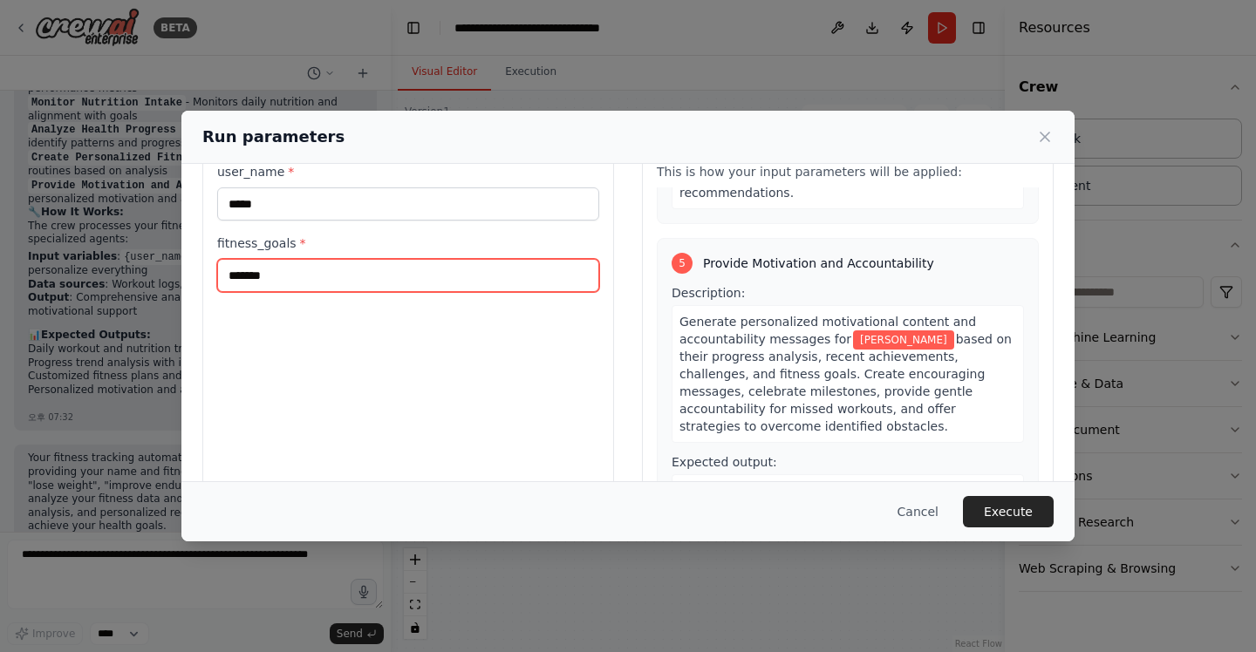
type input "*******"
click at [611, 481] on div "Cancel Execute" at bounding box center [627, 511] width 893 height 60
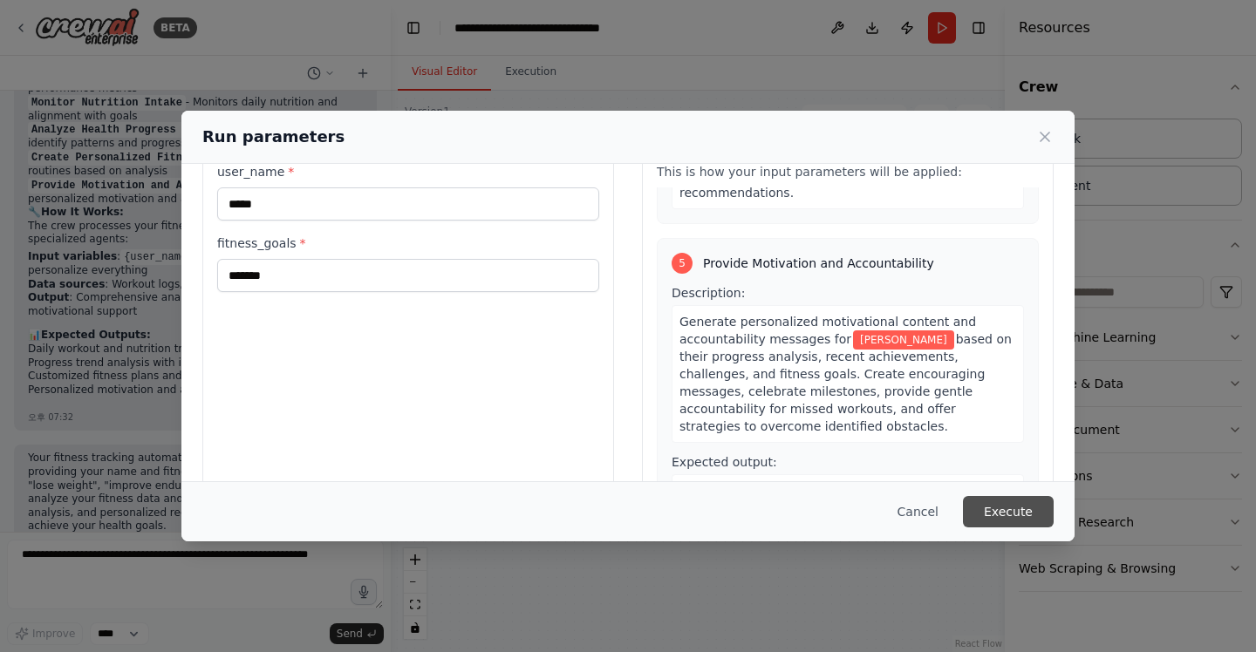
click at [1023, 510] on button "Execute" at bounding box center [1008, 511] width 91 height 31
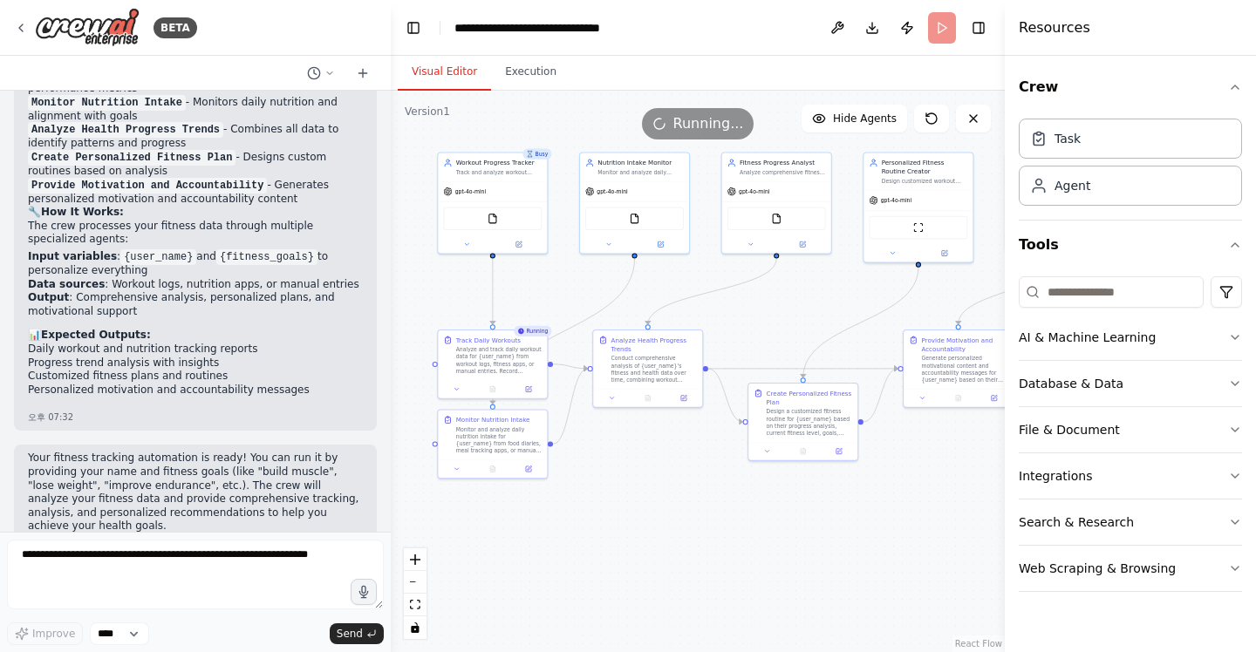
drag, startPoint x: 856, startPoint y: 569, endPoint x: 831, endPoint y: 543, distance: 36.4
click at [831, 543] on div ".deletable-edge-delete-btn { width: 20px; height: 20px; border: 0px solid #ffff…" at bounding box center [698, 372] width 614 height 562
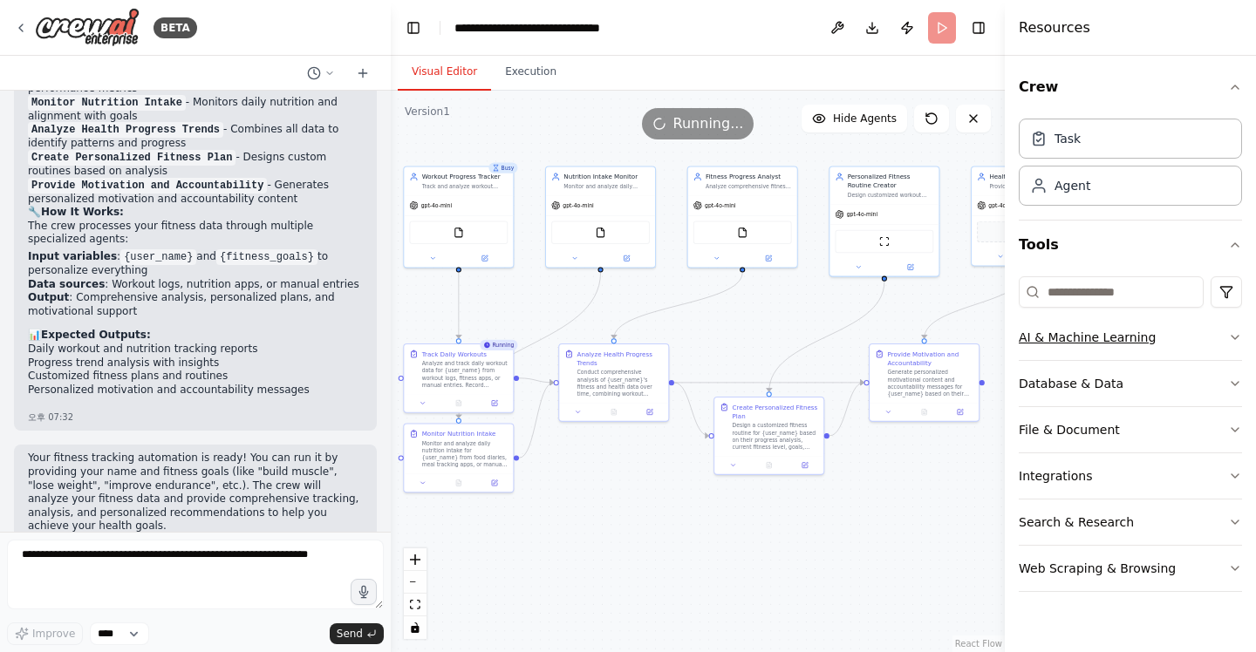
click at [1230, 339] on icon "button" at bounding box center [1235, 338] width 14 height 14
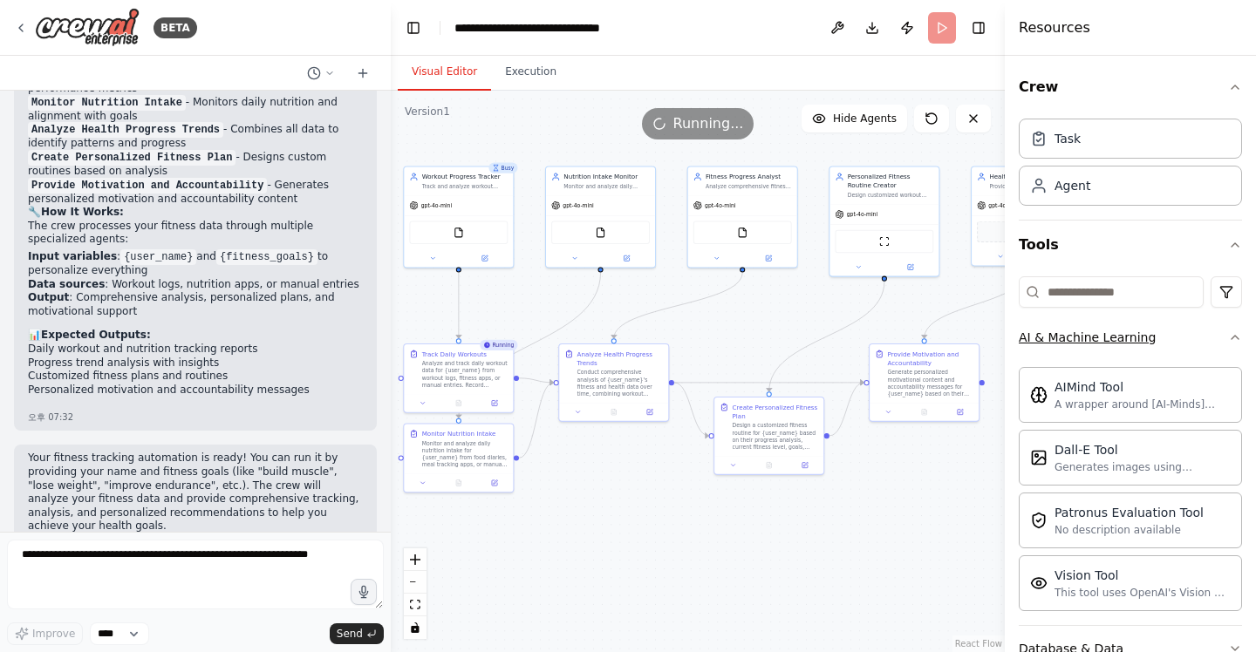
click at [1230, 339] on icon "button" at bounding box center [1235, 338] width 14 height 14
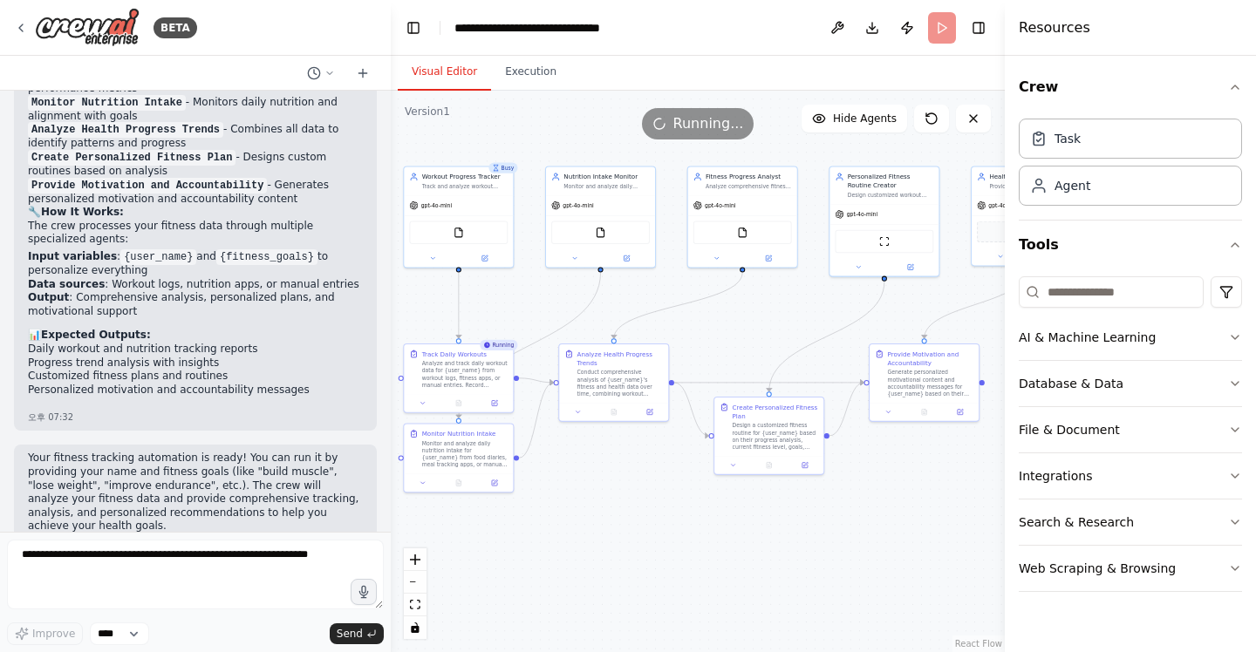
click at [1242, 382] on div "Crew Task Agent Tools AI & Machine Learning Database & Data File & Document Int…" at bounding box center [1130, 354] width 251 height 596
click at [1237, 383] on icon "button" at bounding box center [1234, 383] width 7 height 3
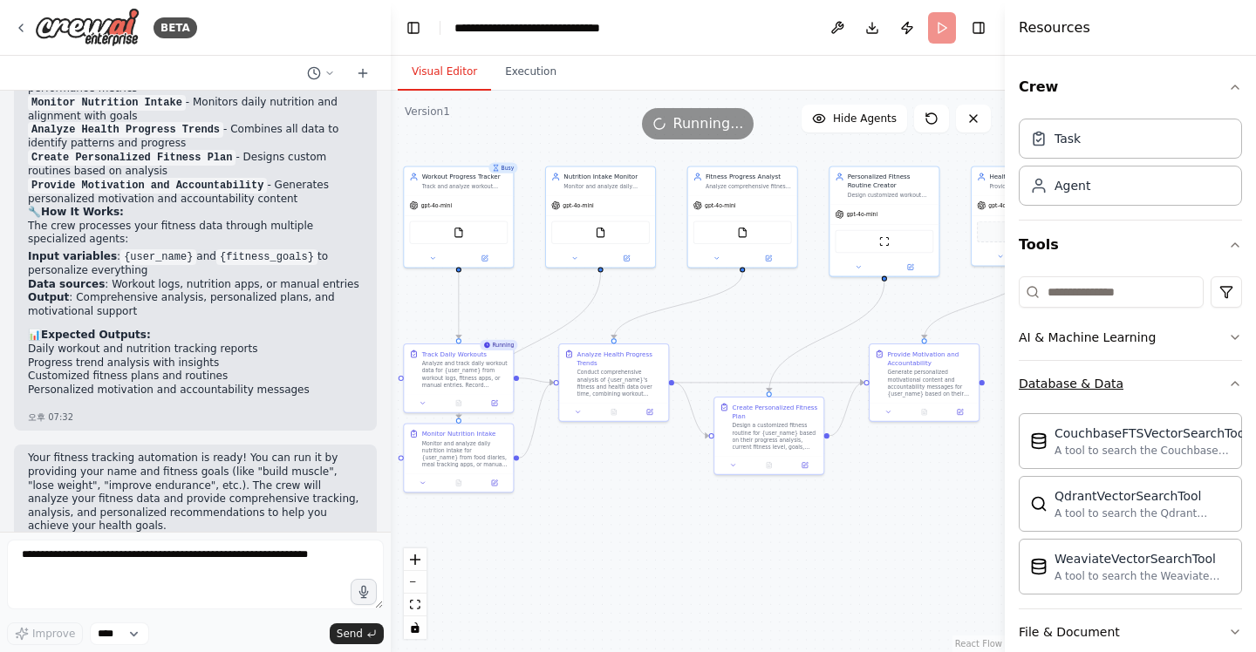
click at [1237, 383] on icon "button" at bounding box center [1235, 384] width 14 height 14
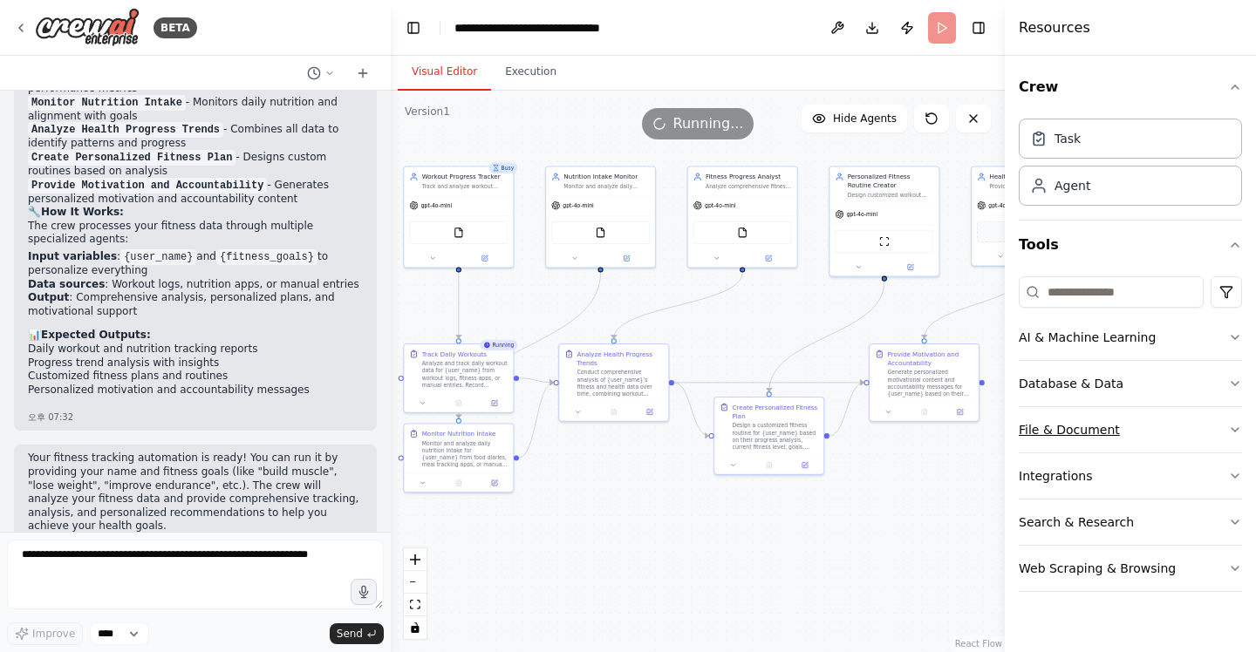
click at [1234, 424] on icon "button" at bounding box center [1235, 430] width 14 height 14
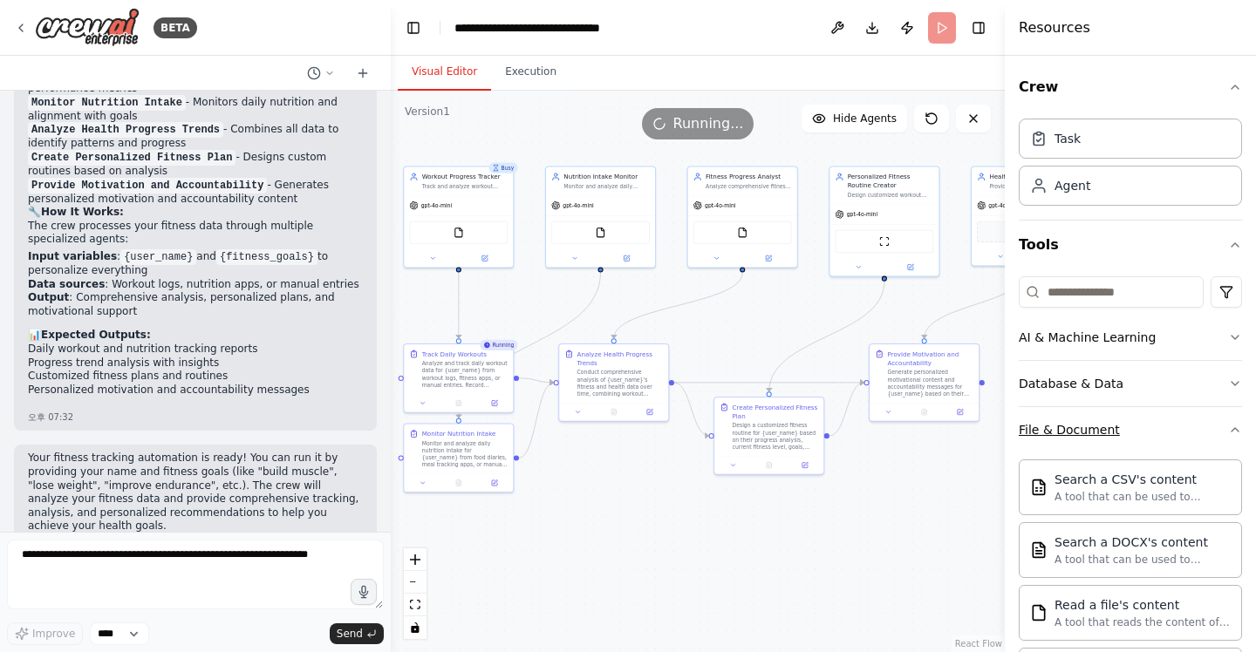
click at [1234, 424] on icon "button" at bounding box center [1235, 430] width 14 height 14
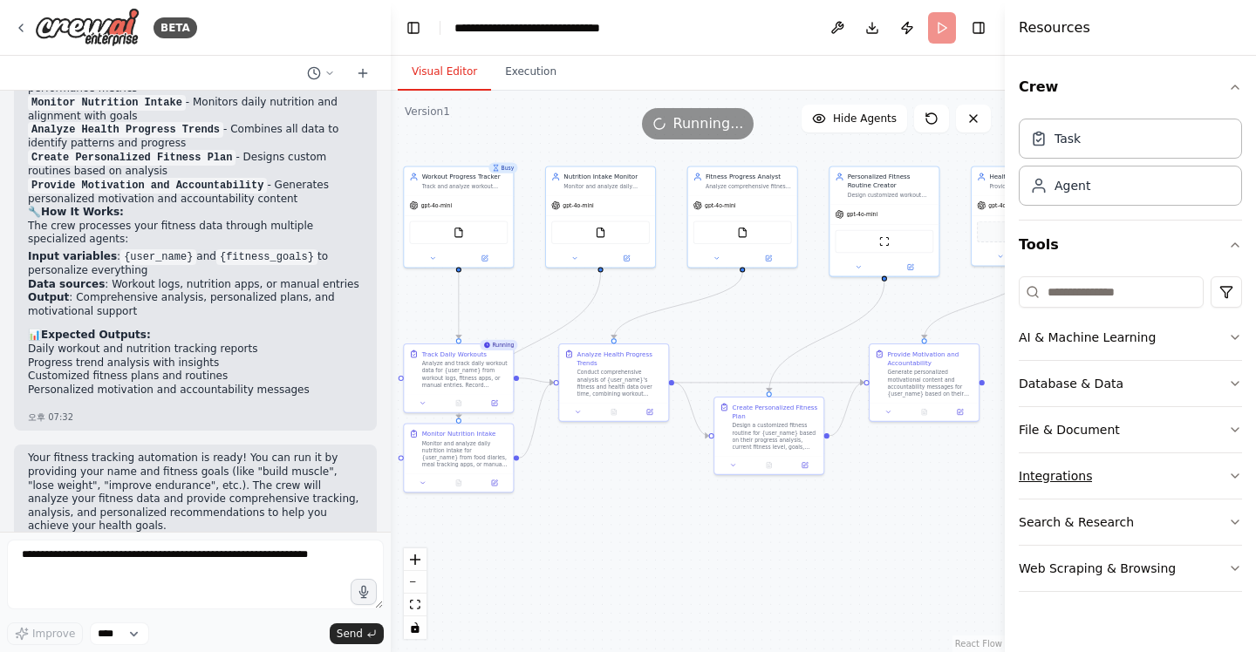
click at [1238, 472] on icon "button" at bounding box center [1235, 476] width 14 height 14
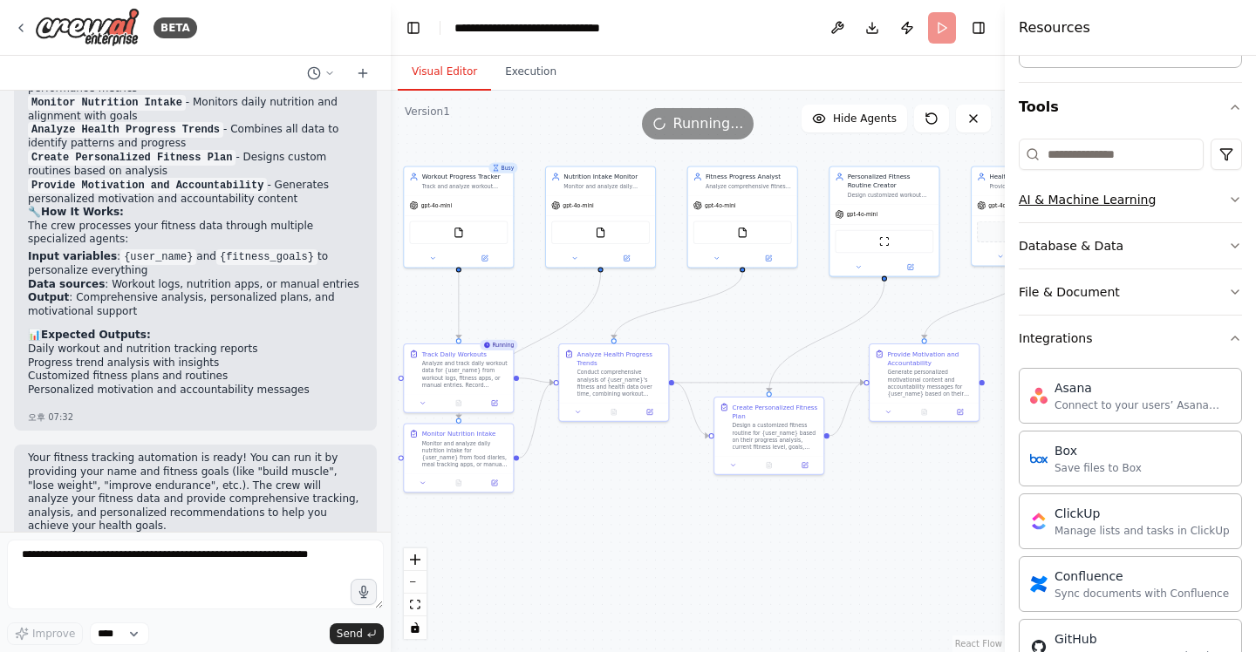
scroll to position [119, 0]
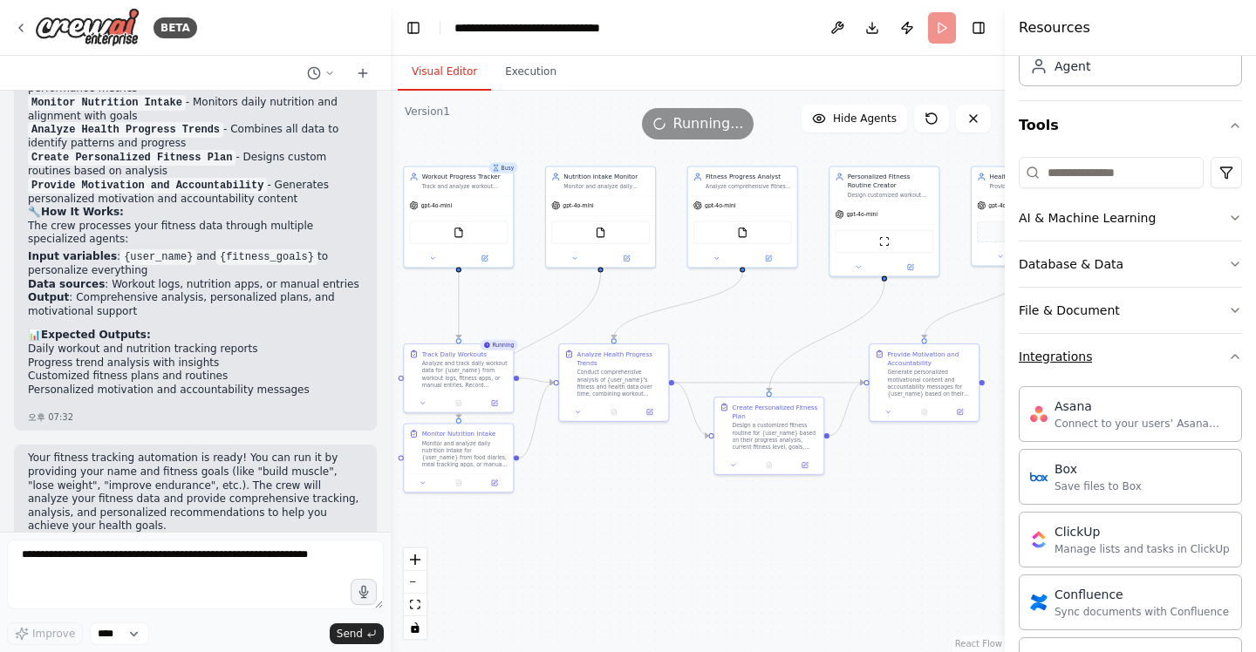
click at [1234, 362] on icon "button" at bounding box center [1235, 357] width 14 height 14
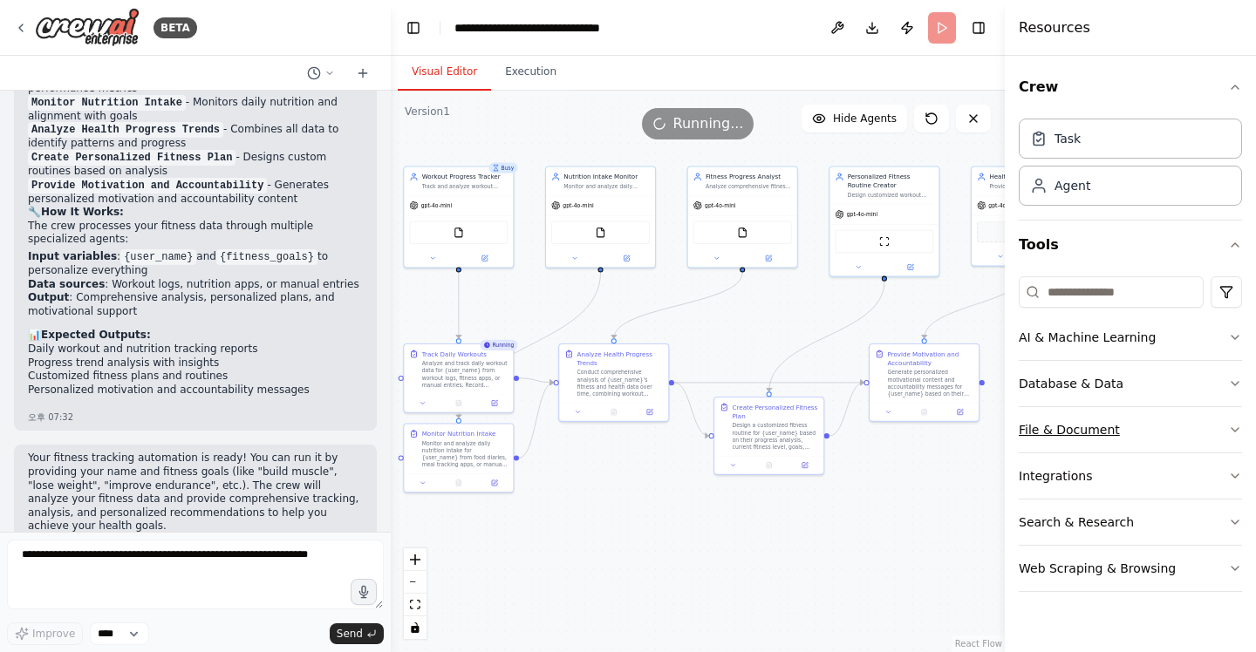
click at [1230, 426] on icon "button" at bounding box center [1235, 430] width 14 height 14
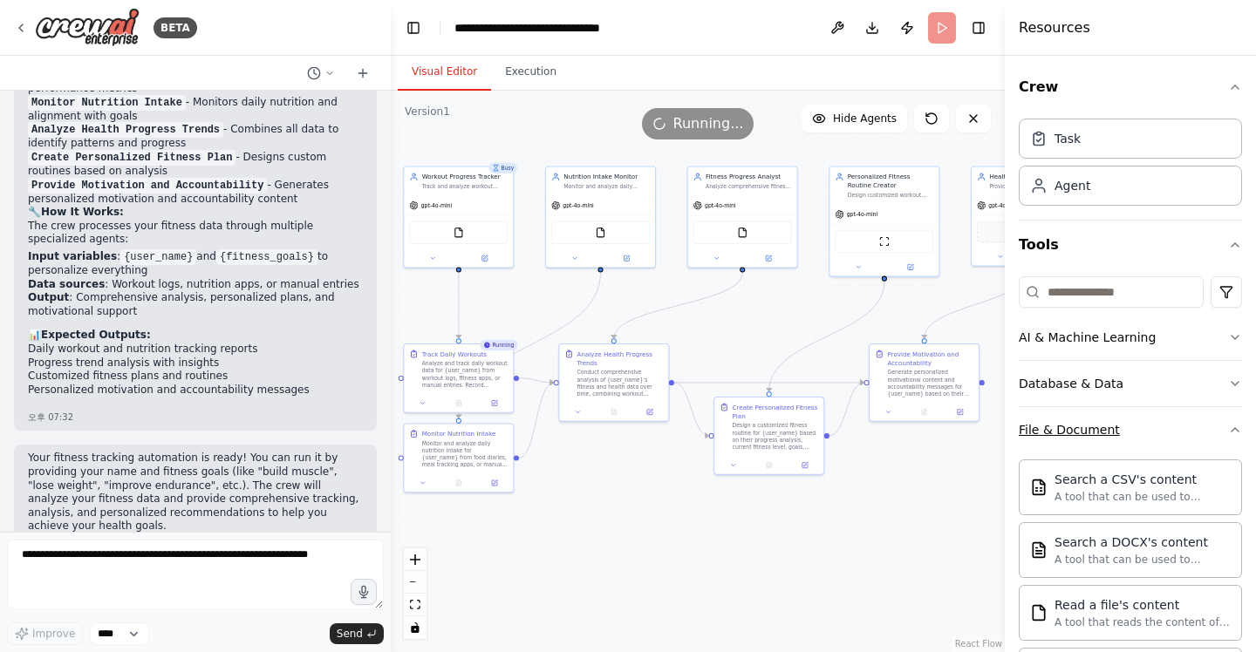
click at [1236, 430] on icon "button" at bounding box center [1234, 429] width 7 height 3
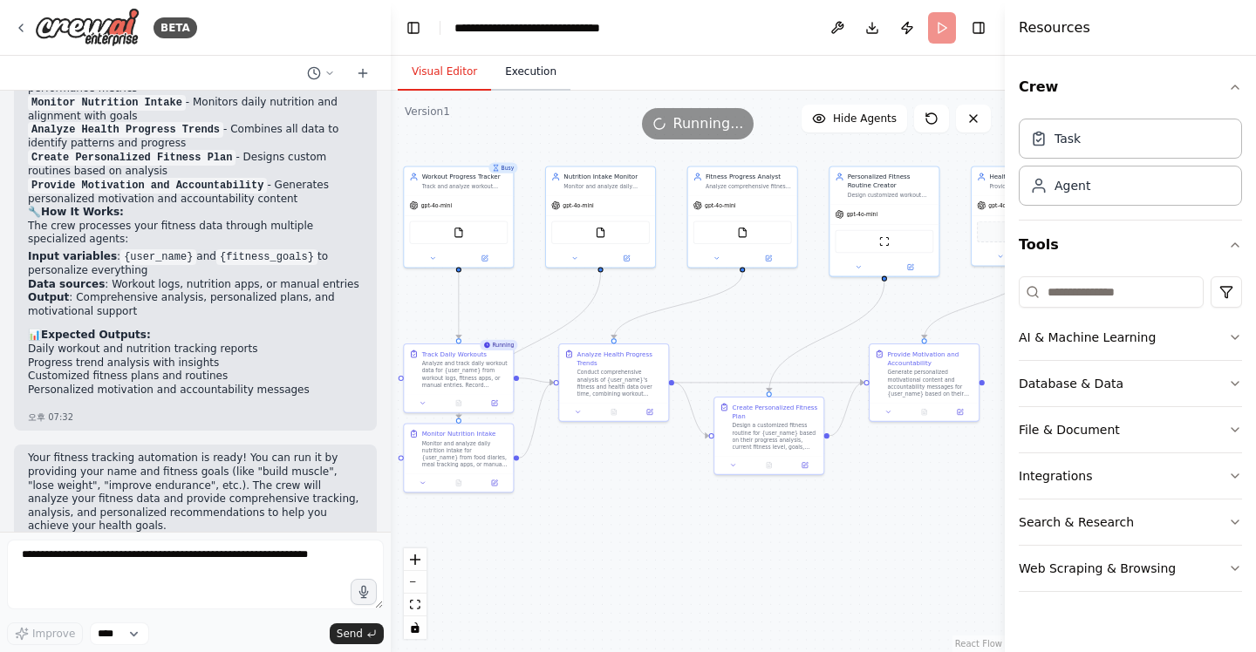
click at [527, 66] on button "Execution" at bounding box center [530, 72] width 79 height 37
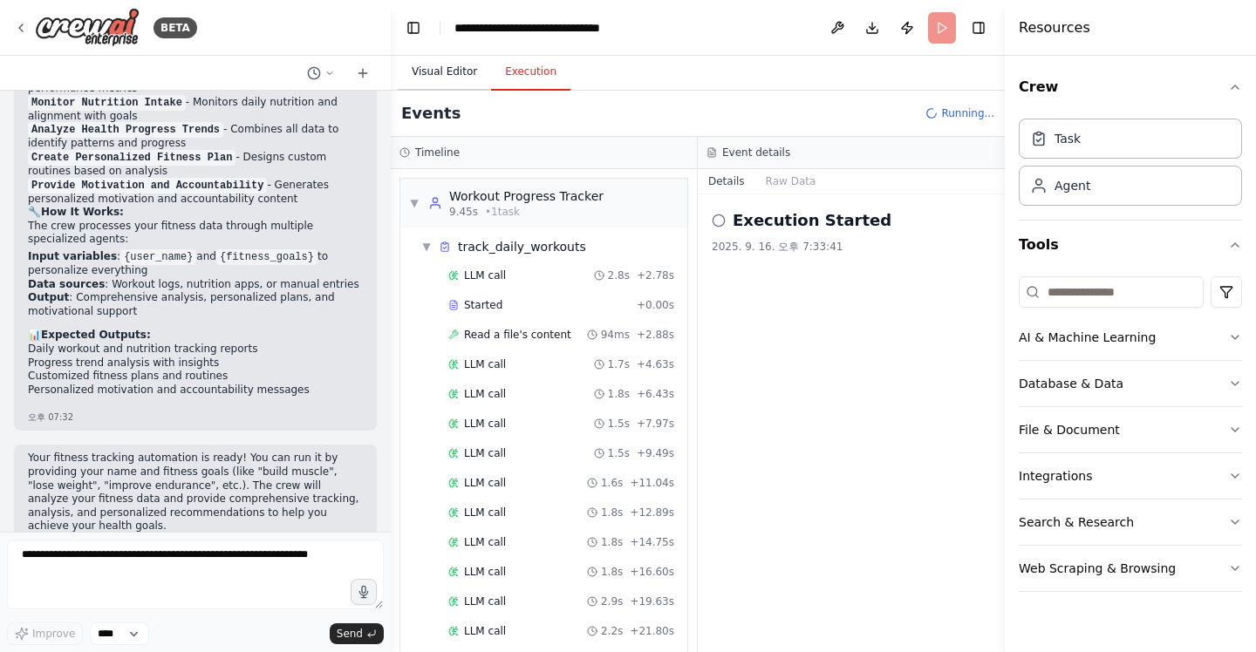
scroll to position [227, 0]
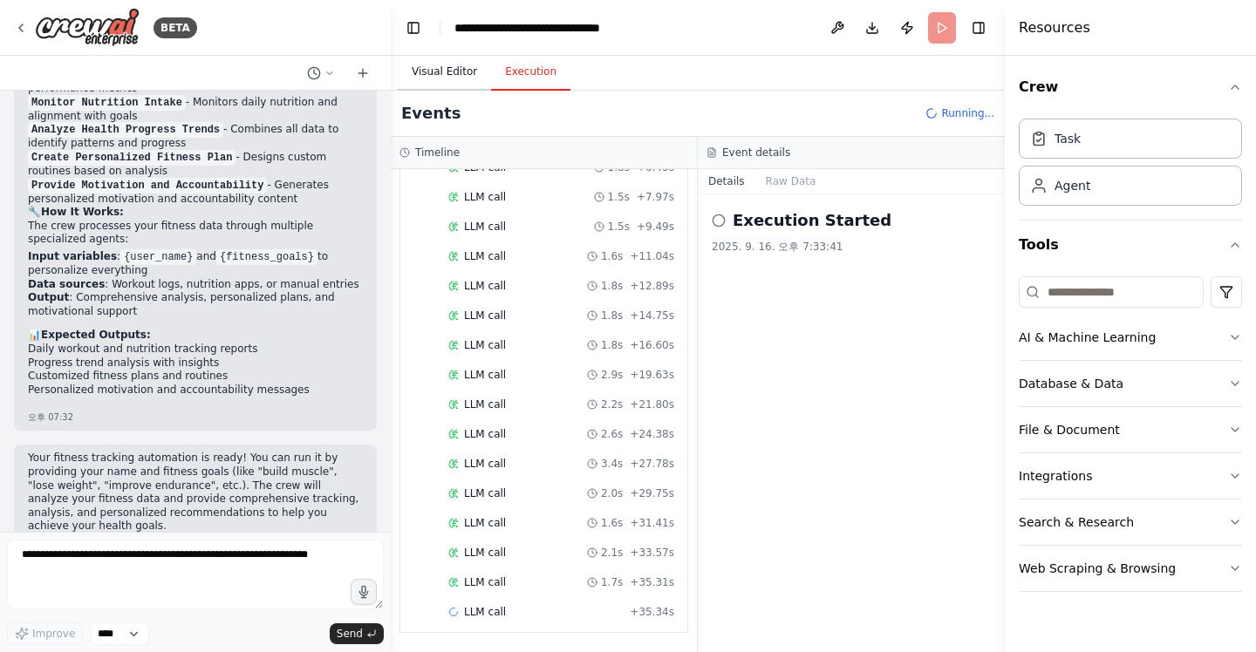
click at [448, 72] on button "Visual Editor" at bounding box center [444, 72] width 93 height 37
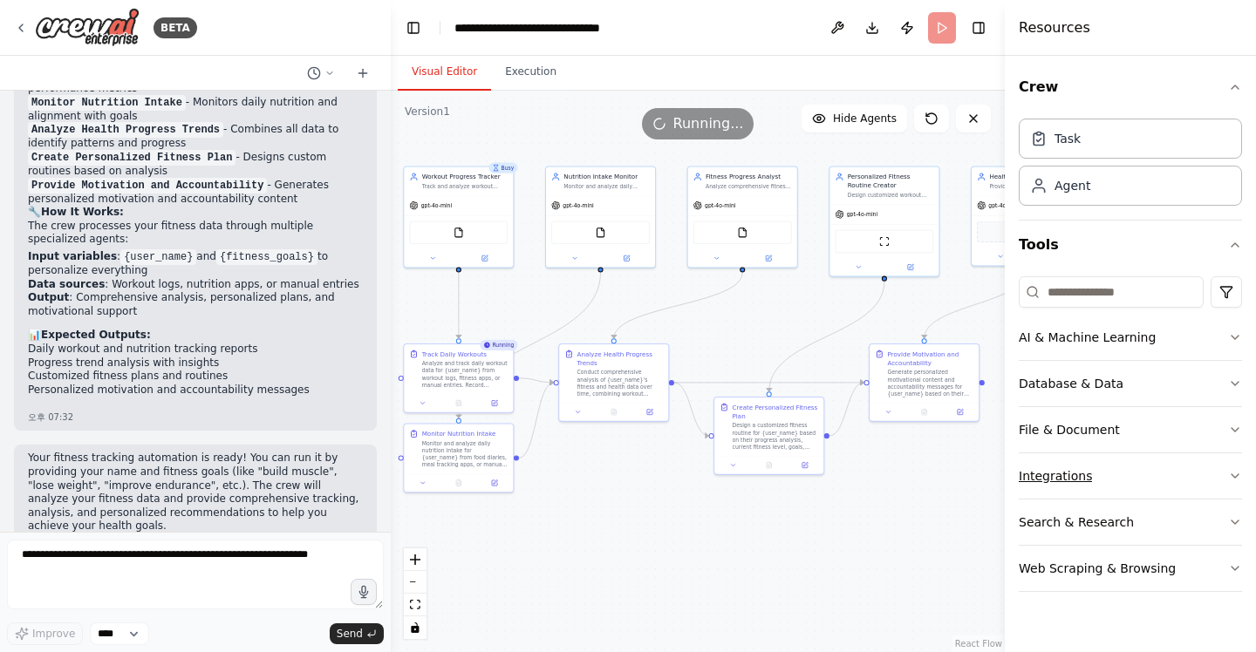
click at [1234, 474] on icon "button" at bounding box center [1235, 476] width 14 height 14
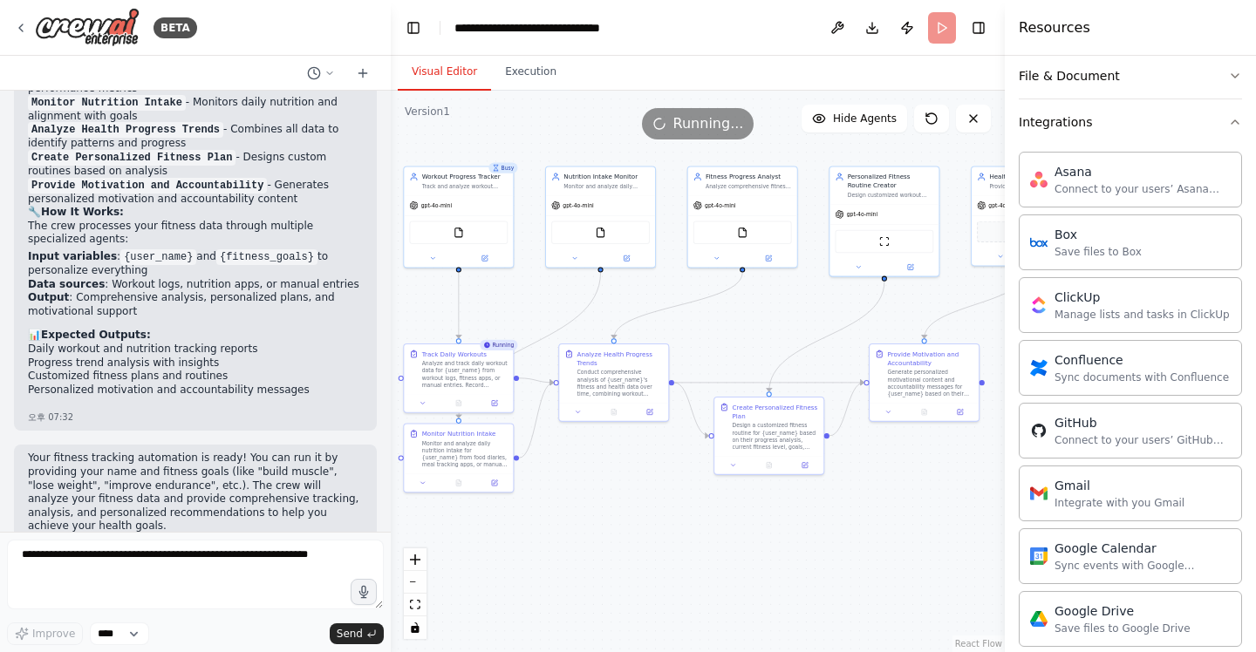
scroll to position [379, 0]
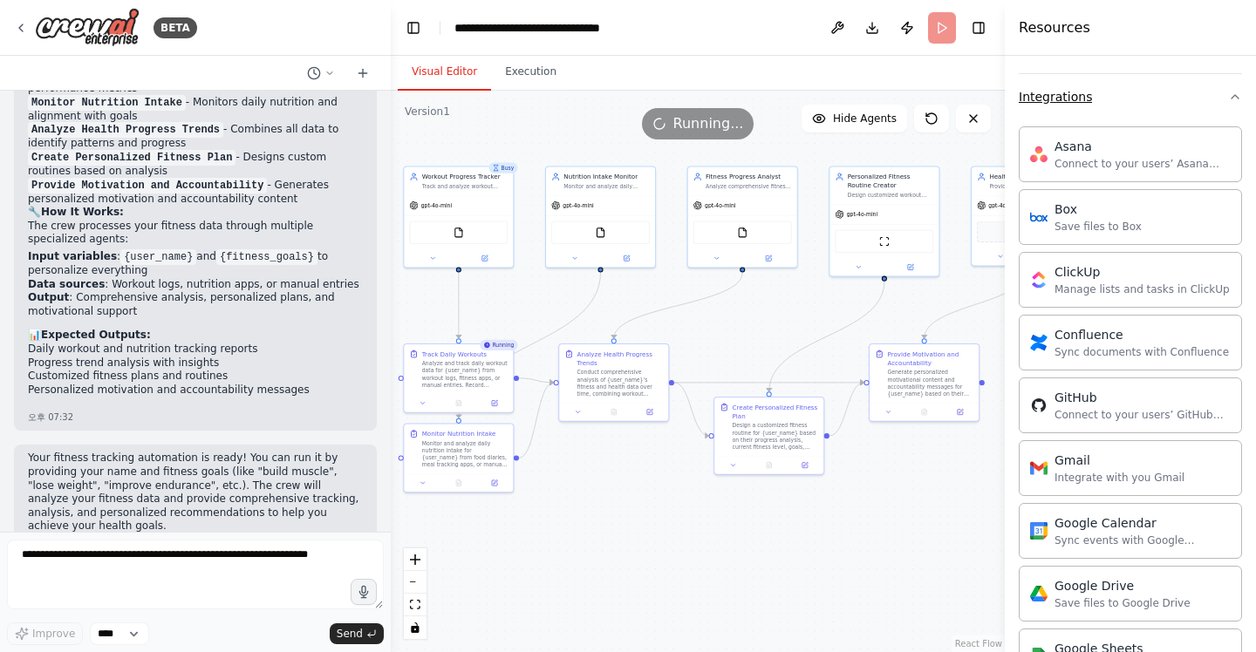
click at [1234, 99] on icon "button" at bounding box center [1235, 97] width 14 height 14
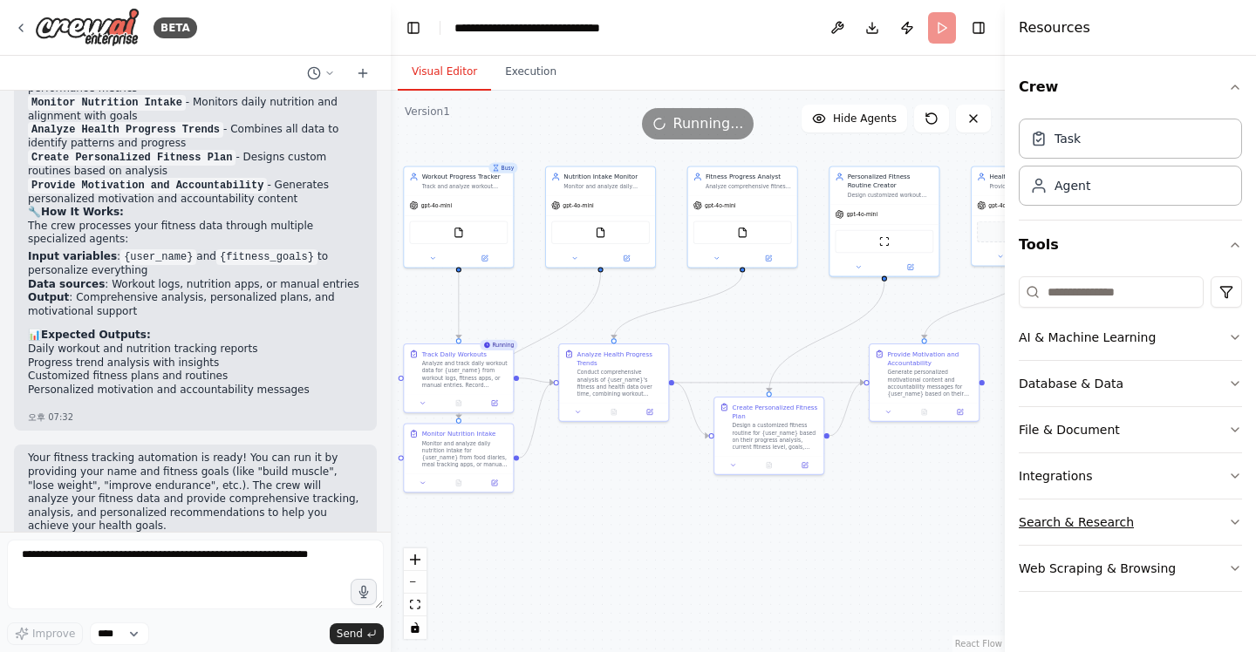
click at [1231, 518] on icon "button" at bounding box center [1235, 522] width 14 height 14
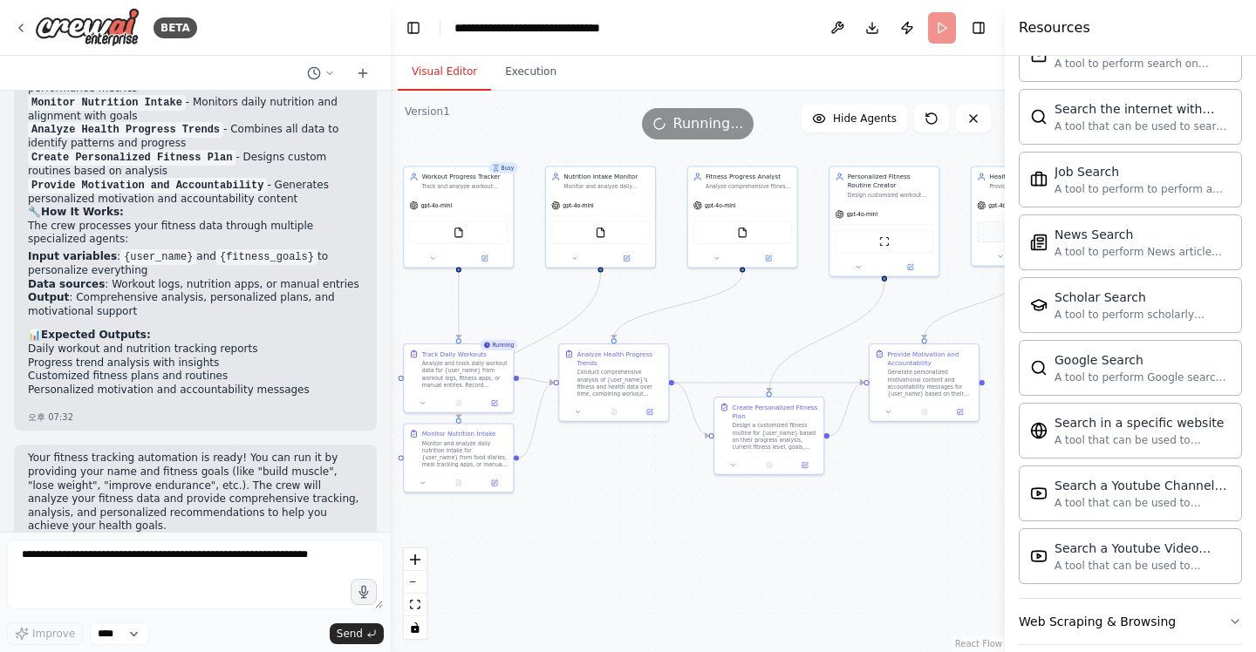
scroll to position [861, 0]
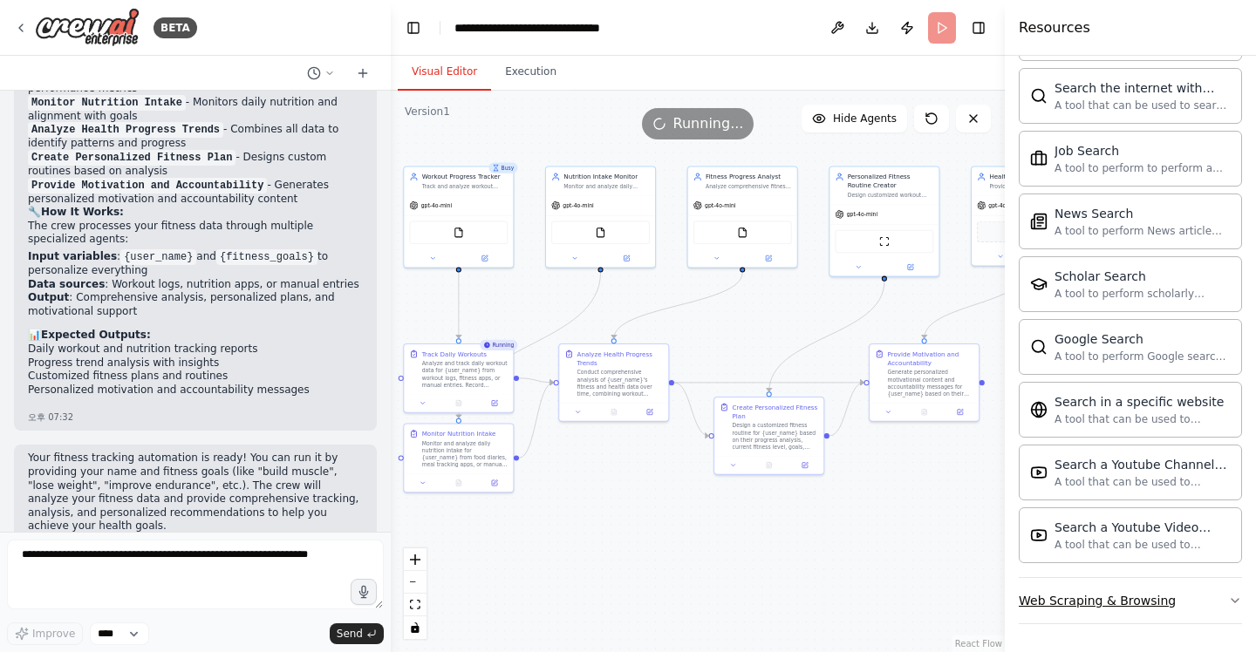
click at [1238, 610] on button "Web Scraping & Browsing" at bounding box center [1130, 600] width 223 height 45
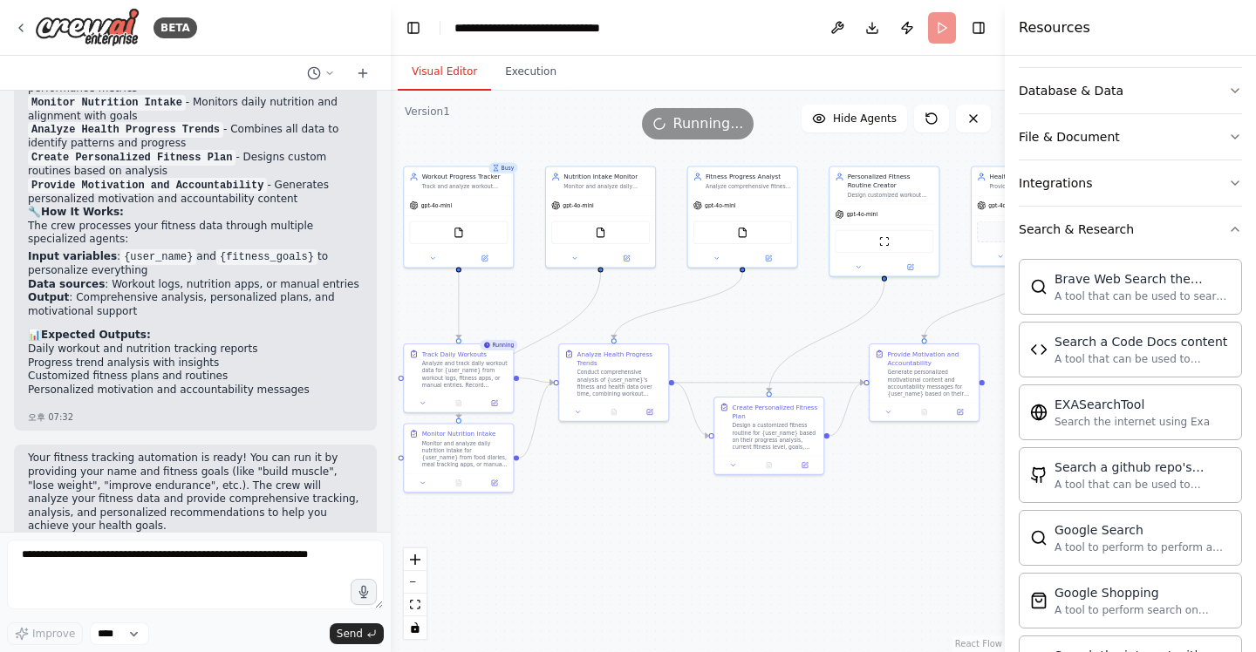
scroll to position [313, 0]
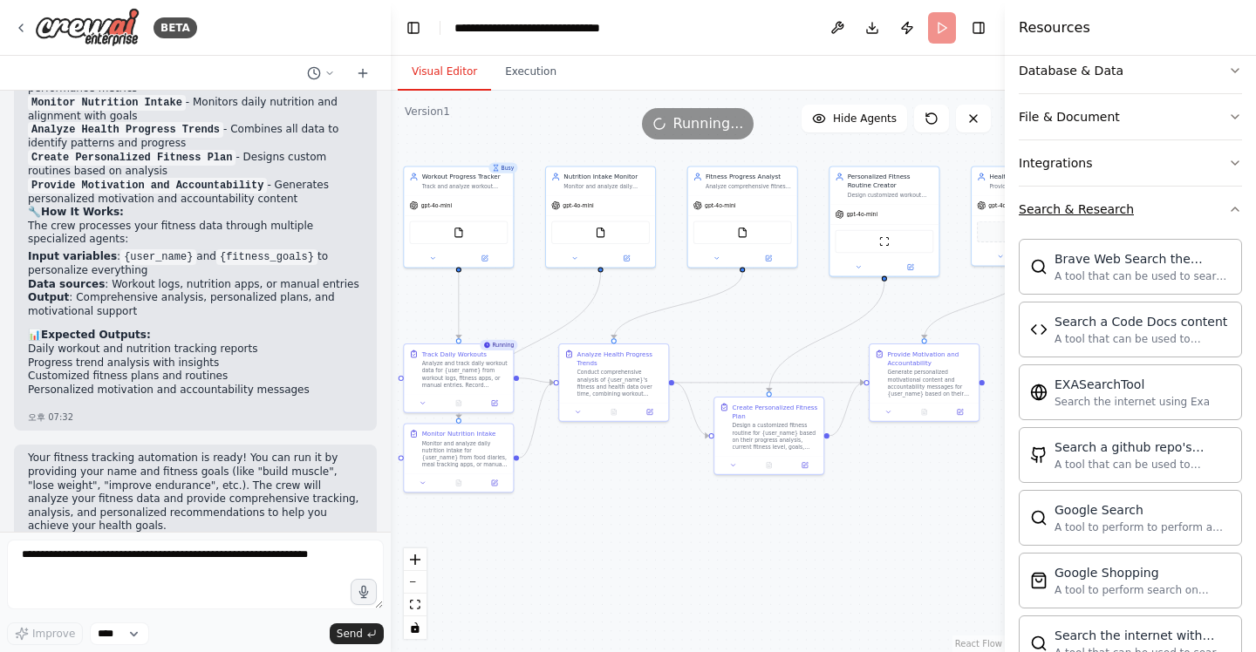
click at [1238, 208] on icon "button" at bounding box center [1235, 209] width 14 height 14
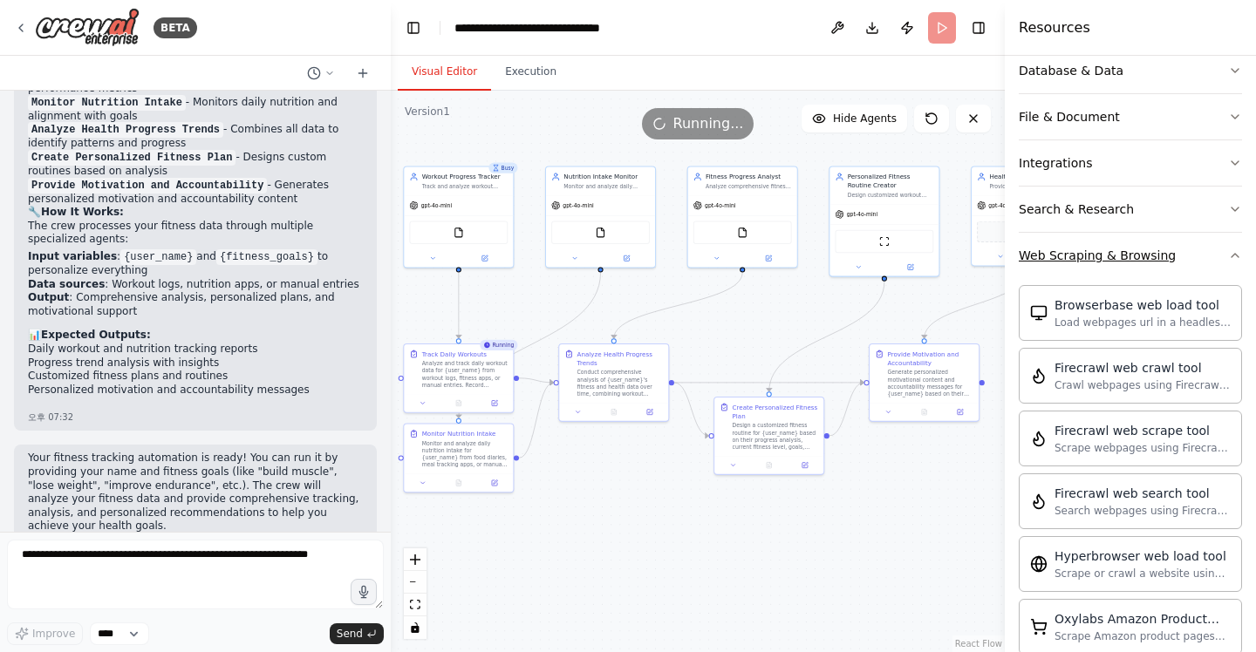
click at [1237, 258] on icon "button" at bounding box center [1235, 256] width 14 height 14
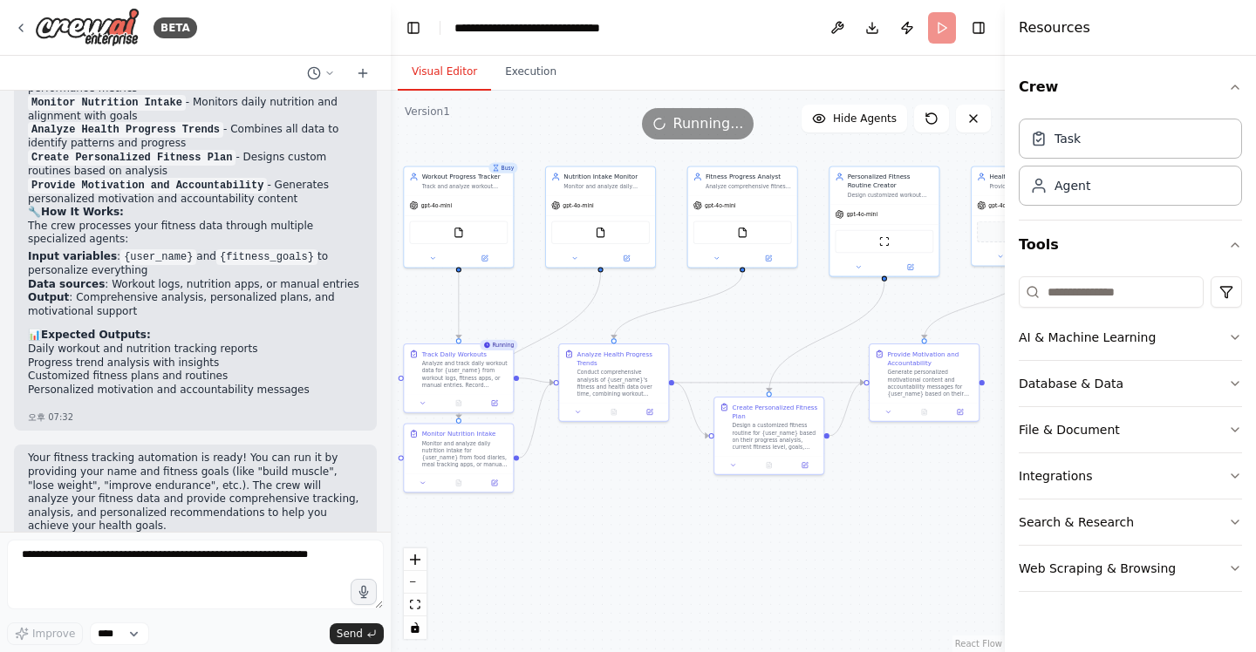
scroll to position [1613, 0]
